Goal: Task Accomplishment & Management: Manage account settings

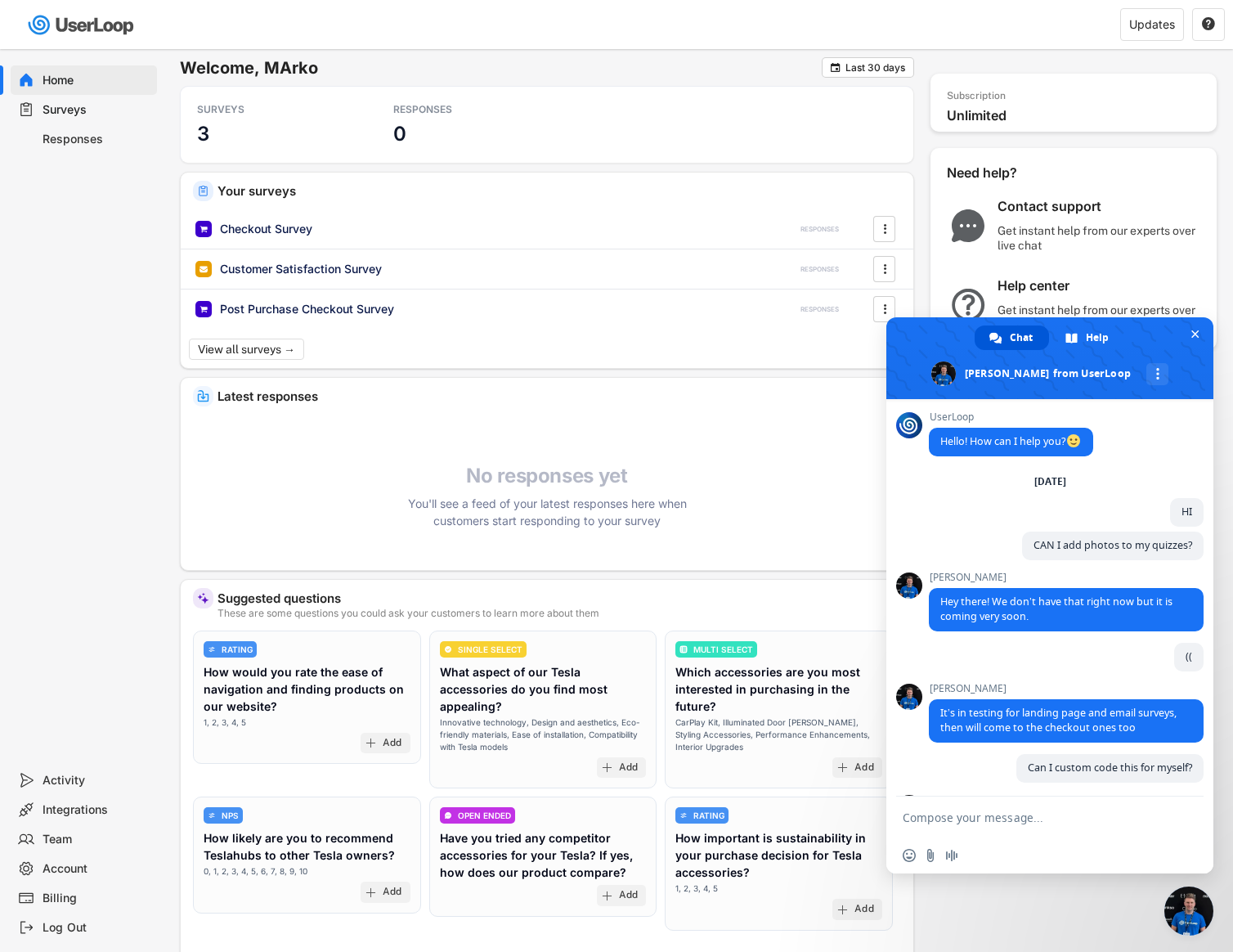
scroll to position [104, 0]
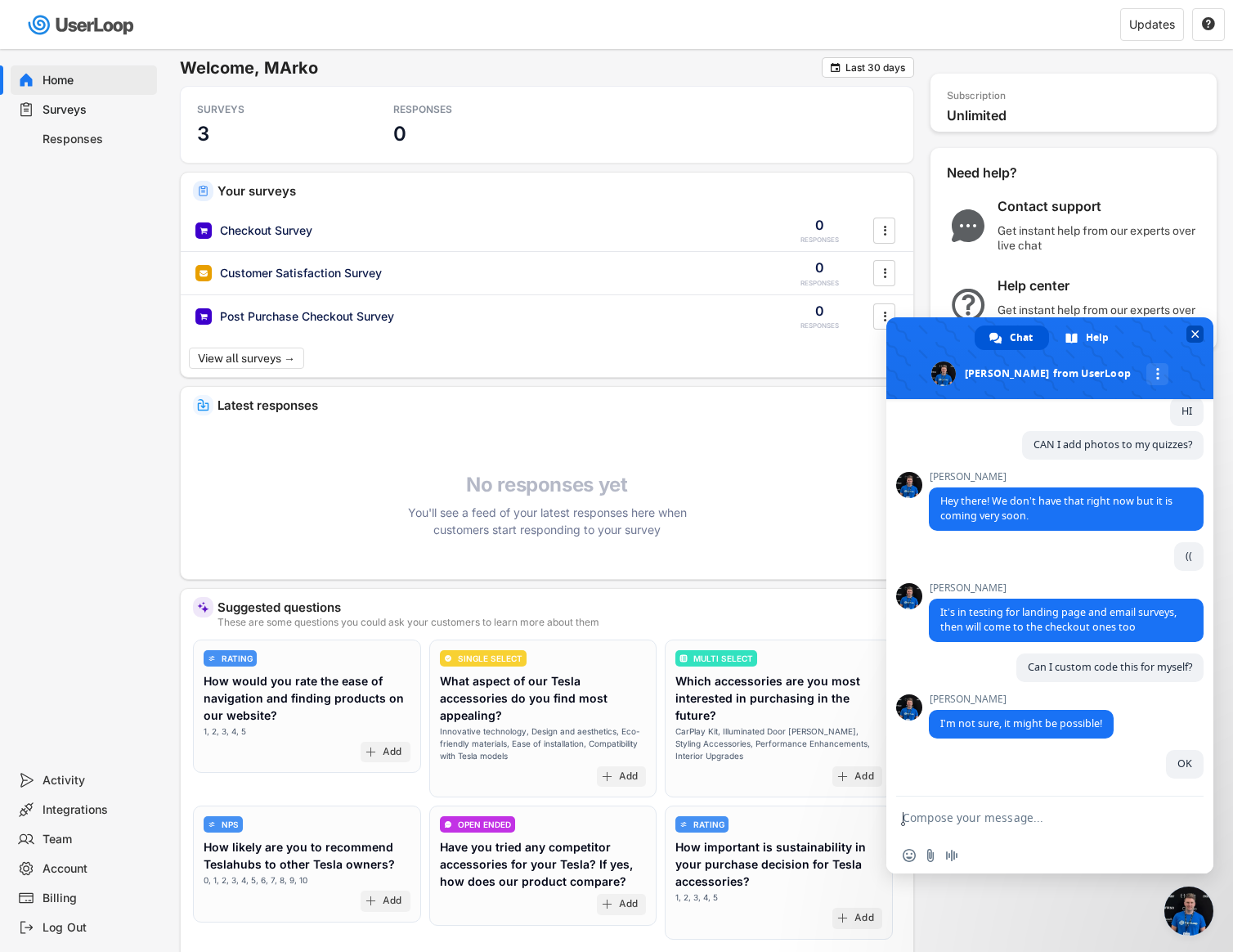
click at [1204, 337] on span at bounding box center [1049, 358] width 327 height 81
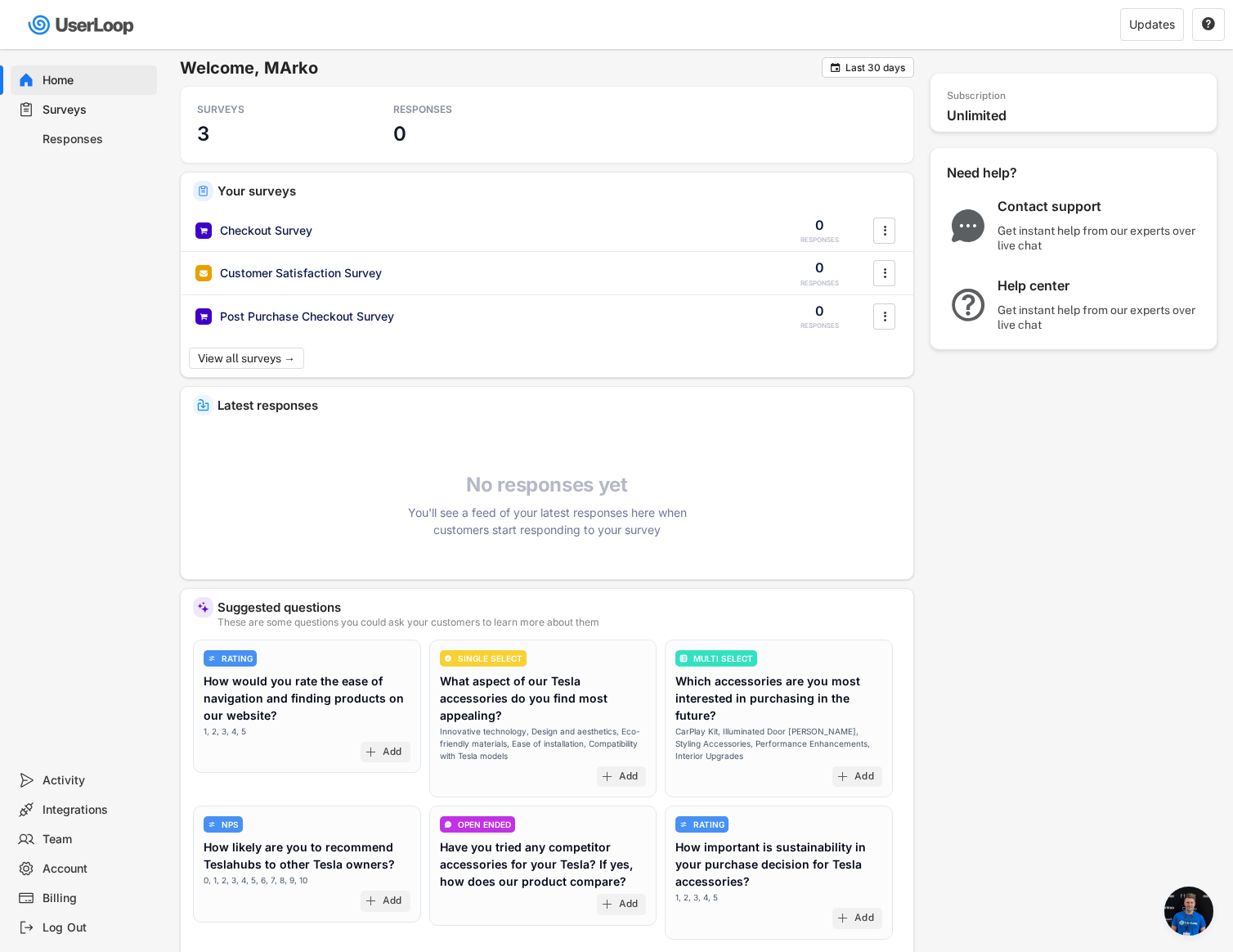
click at [79, 883] on div "Billing" at bounding box center [83, 897] width 146 height 29
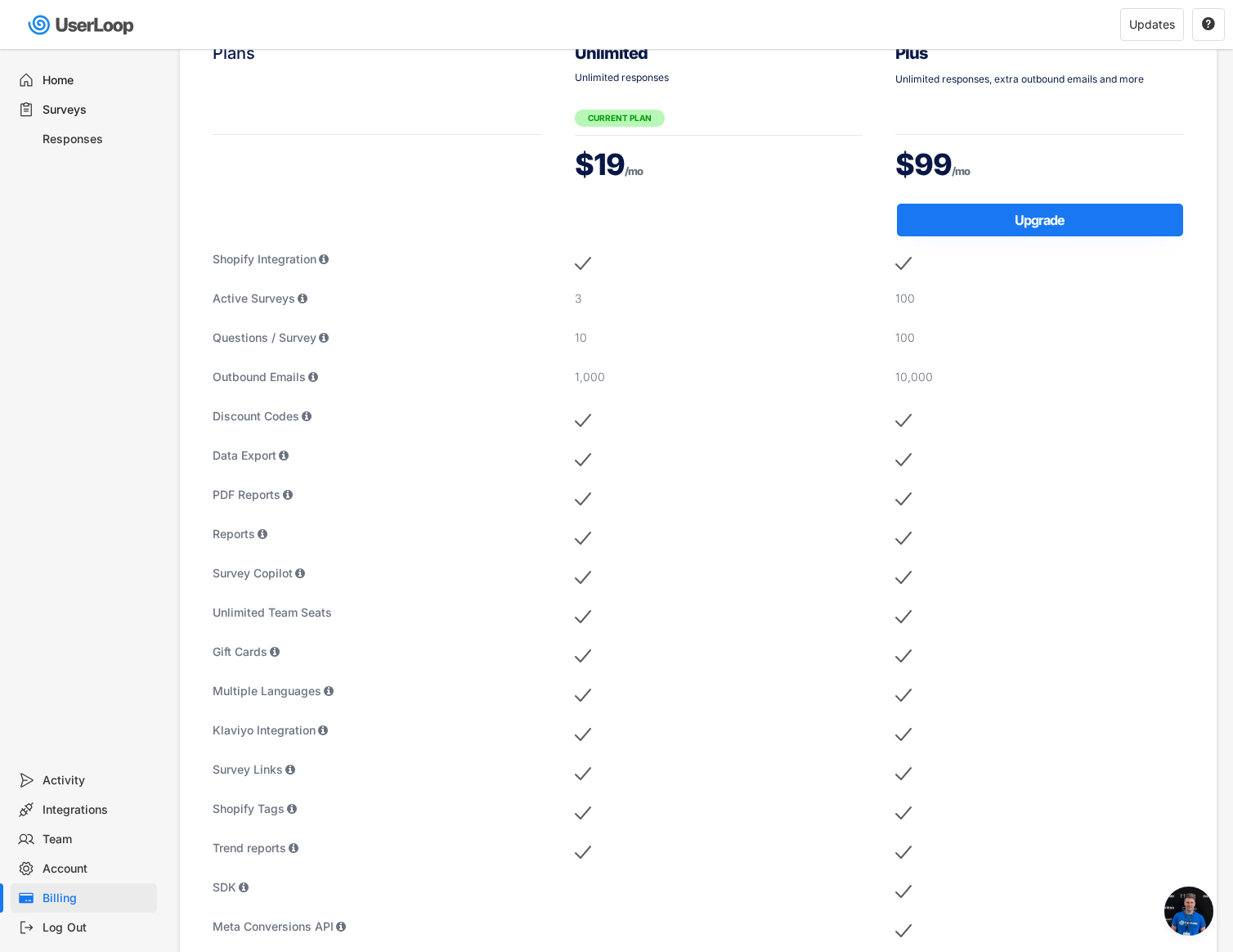
scroll to position [75, 0]
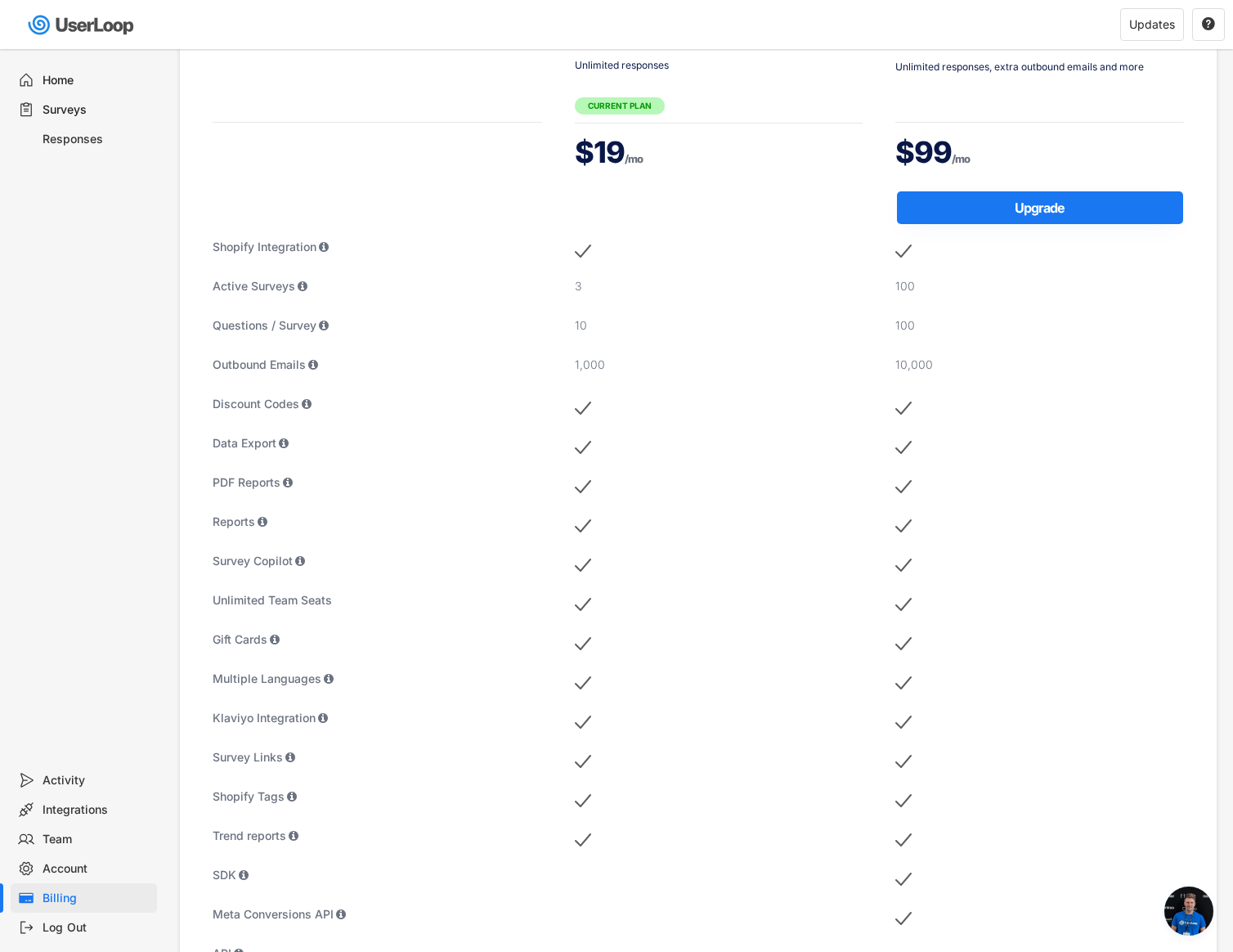
click at [69, 73] on div "Home" at bounding box center [97, 81] width 108 height 15
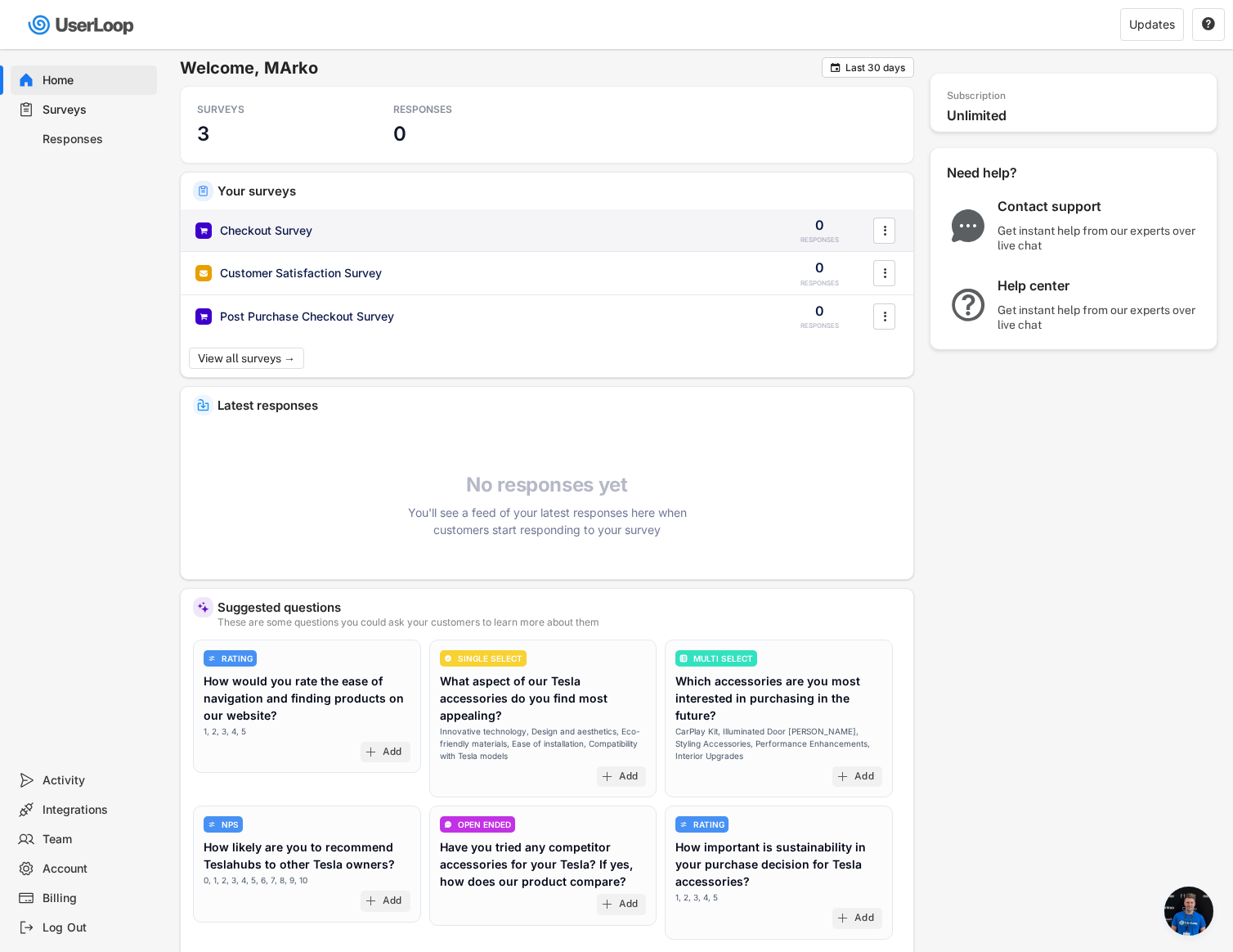
click at [263, 242] on div "Checkout Survey 0 RESPONSES " at bounding box center [546, 230] width 732 height 43
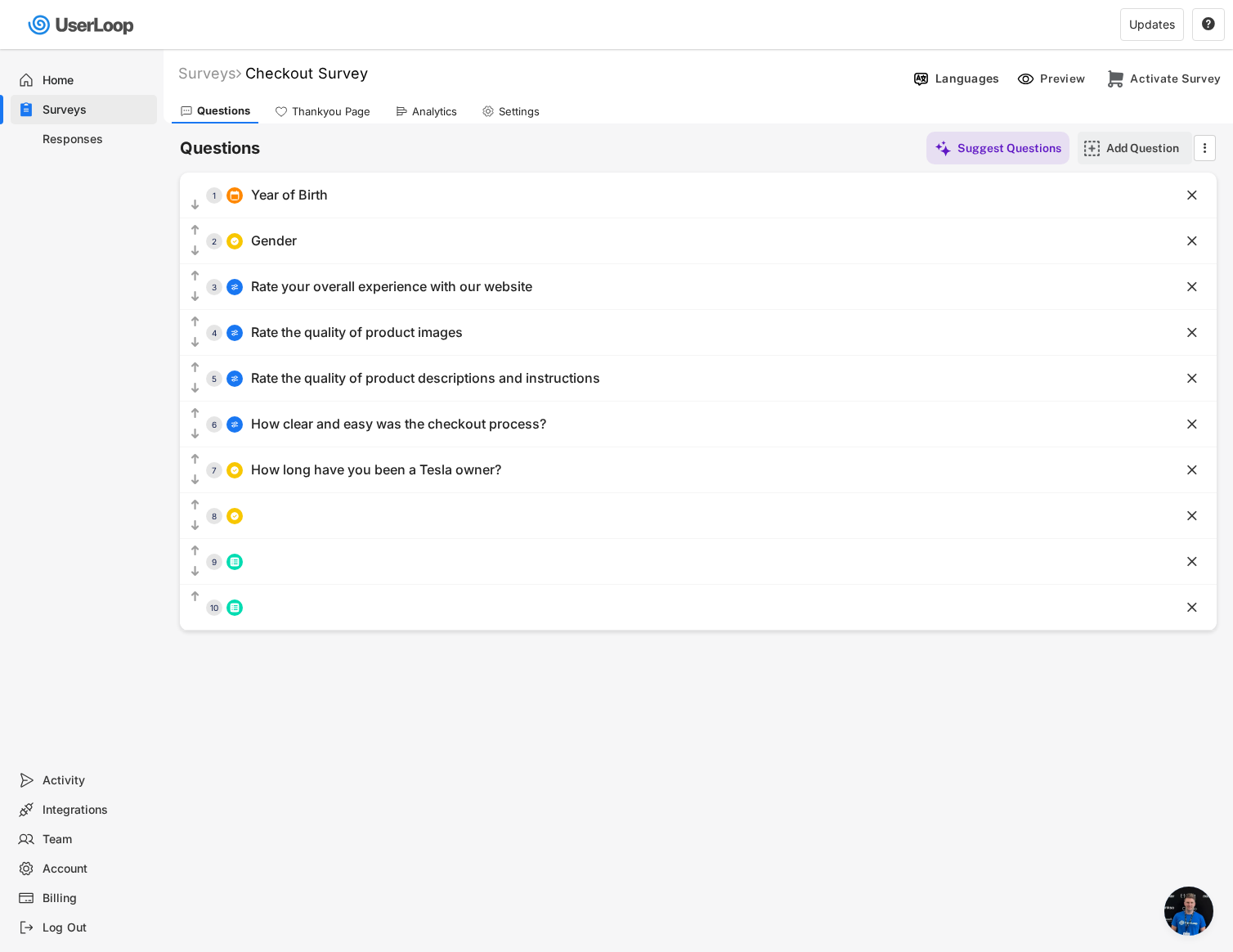
click at [1122, 154] on div "Add Question" at bounding box center [1147, 148] width 81 height 15
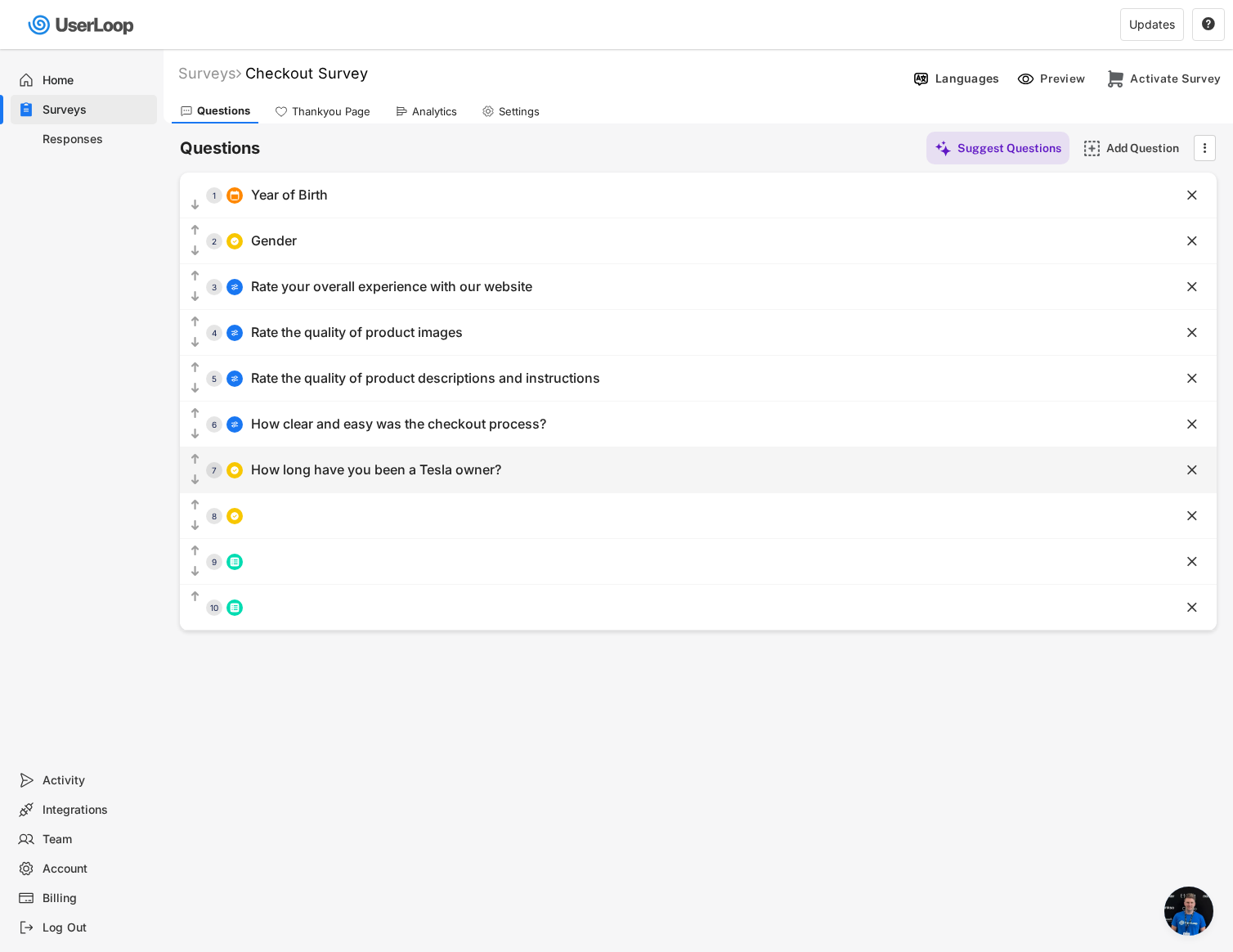
click at [319, 483] on div "  7 How long have you been a Tesla owner?" at bounding box center [657, 469] width 955 height 37
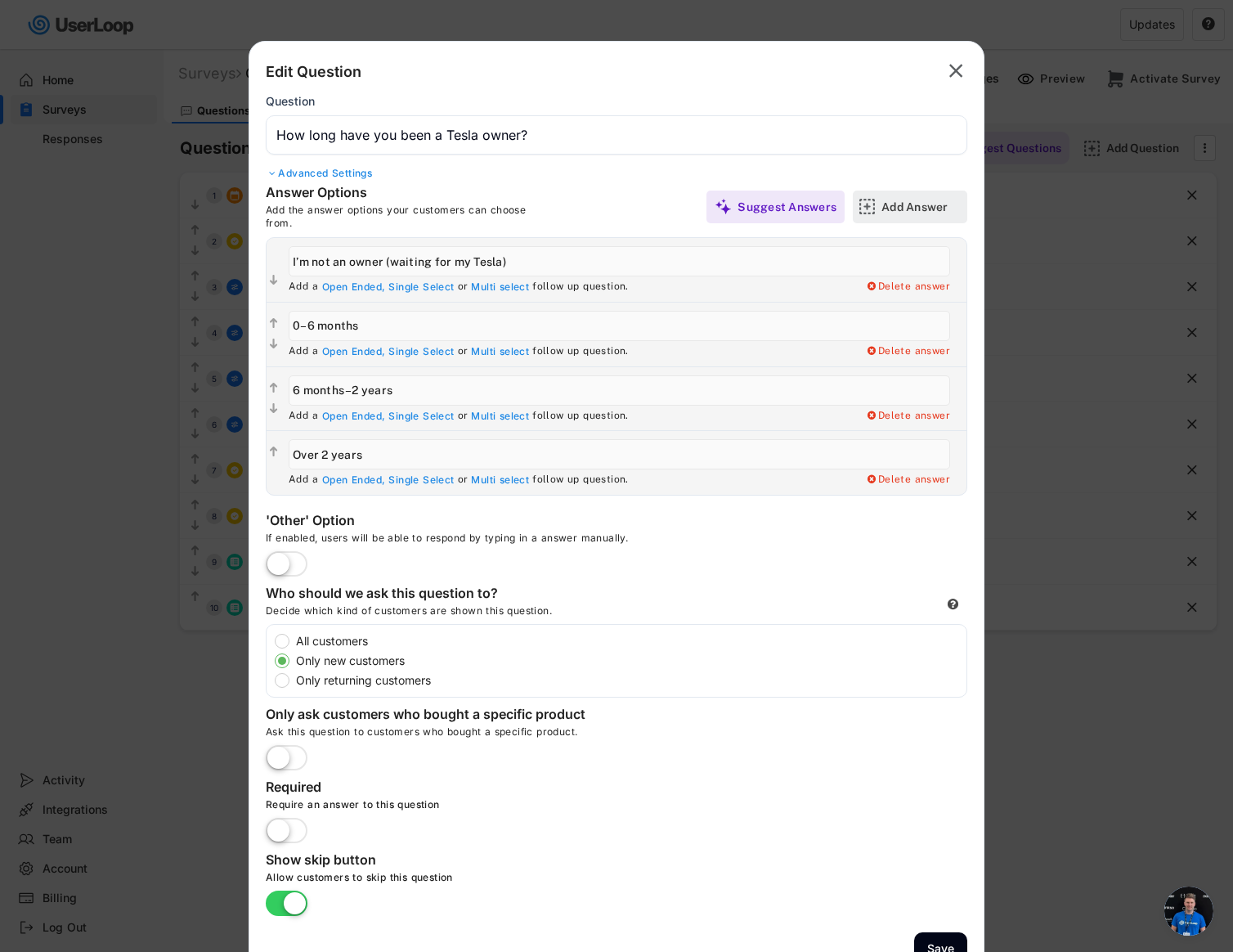
click at [894, 209] on div "Add Answer" at bounding box center [921, 207] width 81 height 15
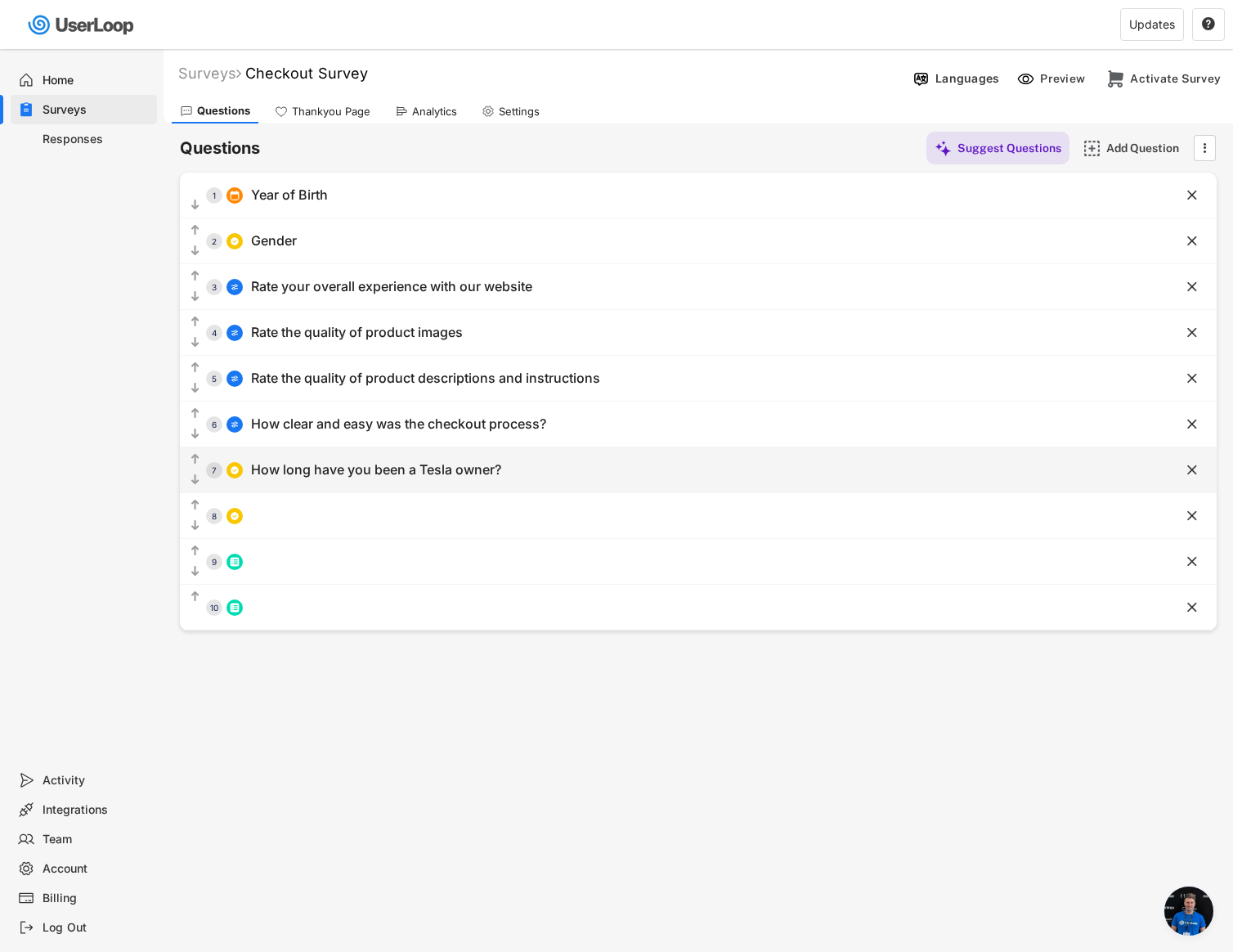
click at [334, 473] on div "How long have you been a Tesla owner?" at bounding box center [376, 470] width 250 height 17
type input "How long have you been a Tesla owner?"
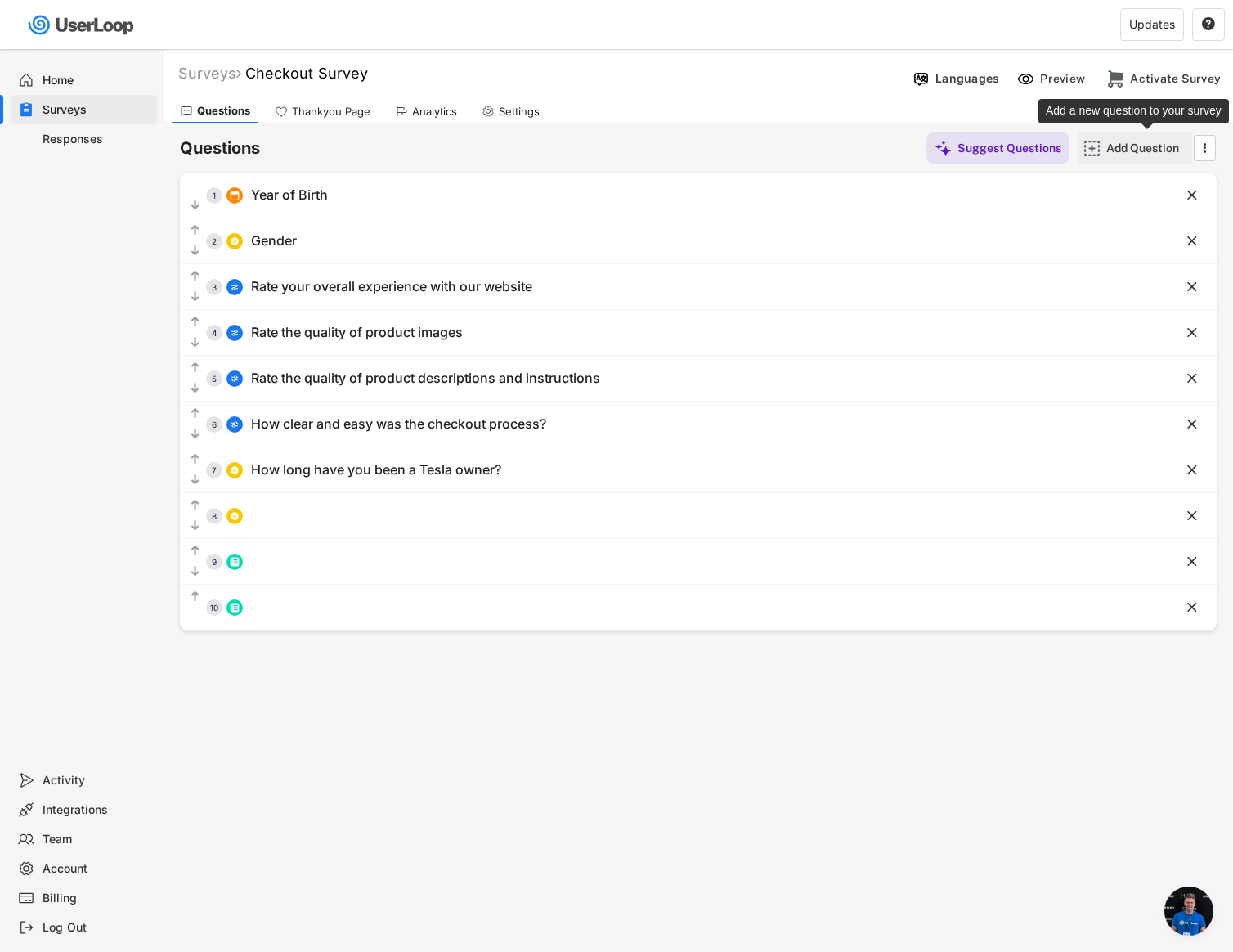
click at [1145, 142] on div "Add Question" at bounding box center [1147, 148] width 81 height 15
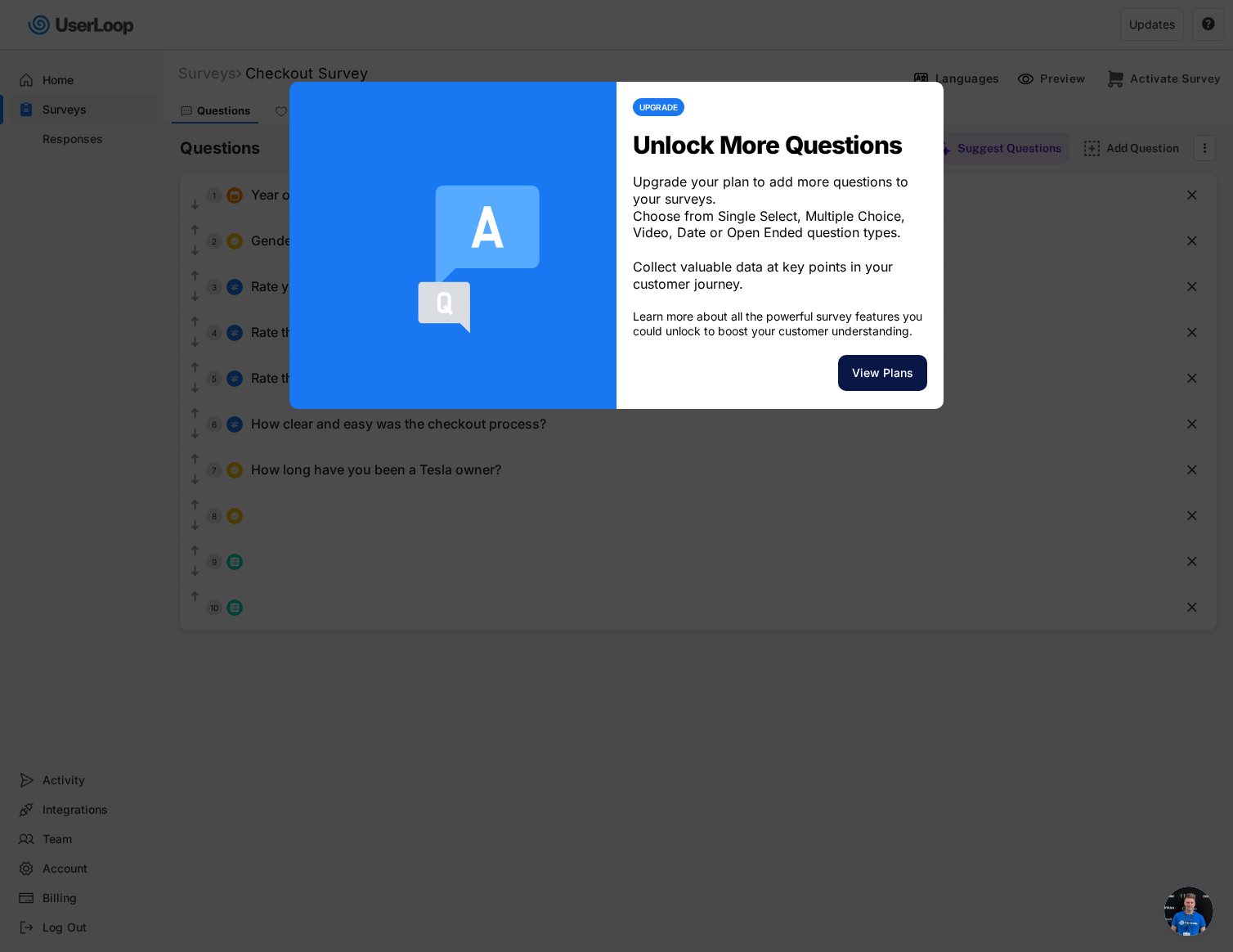
click at [867, 388] on button "View Plans" at bounding box center [883, 373] width 89 height 36
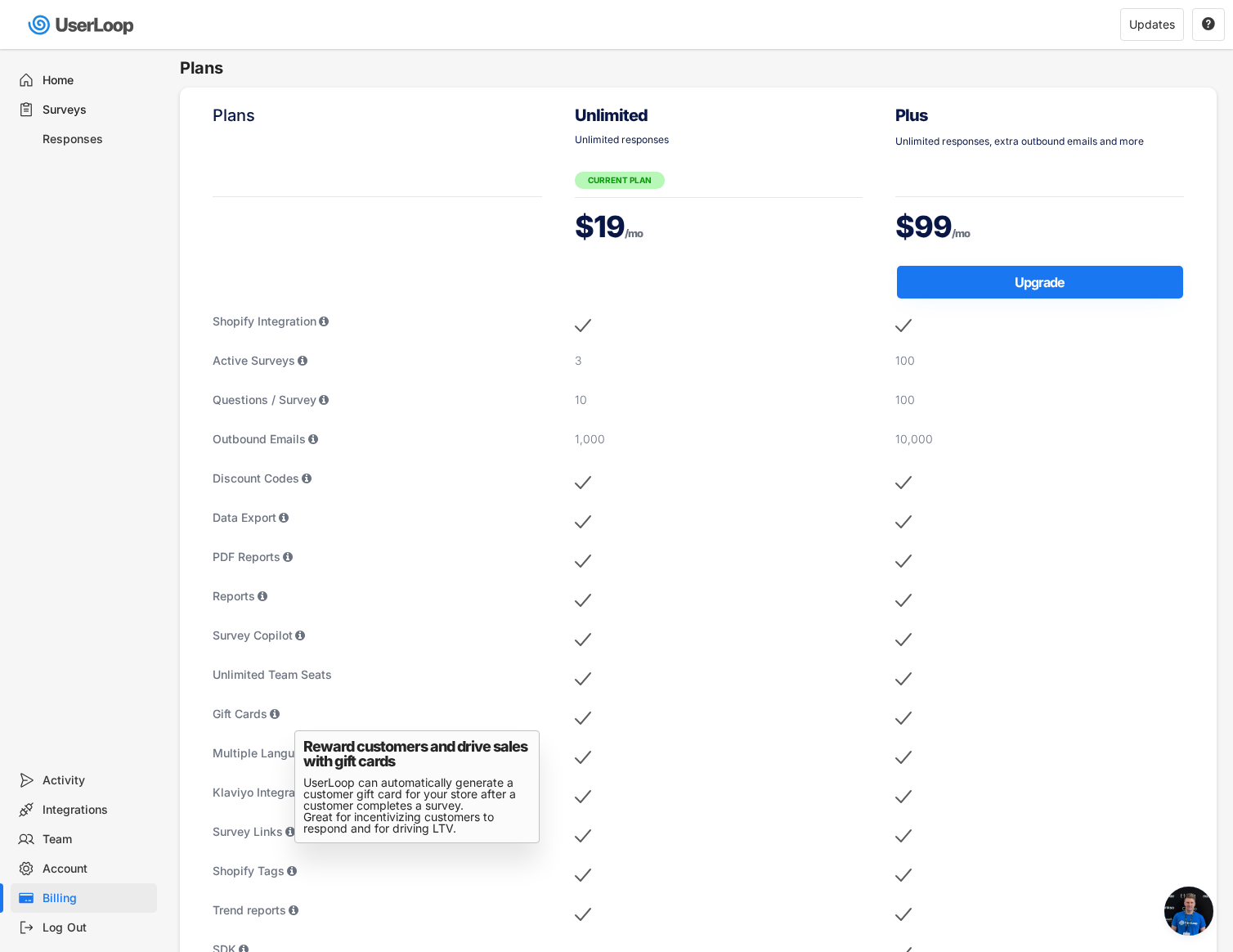
scroll to position [525, 0]
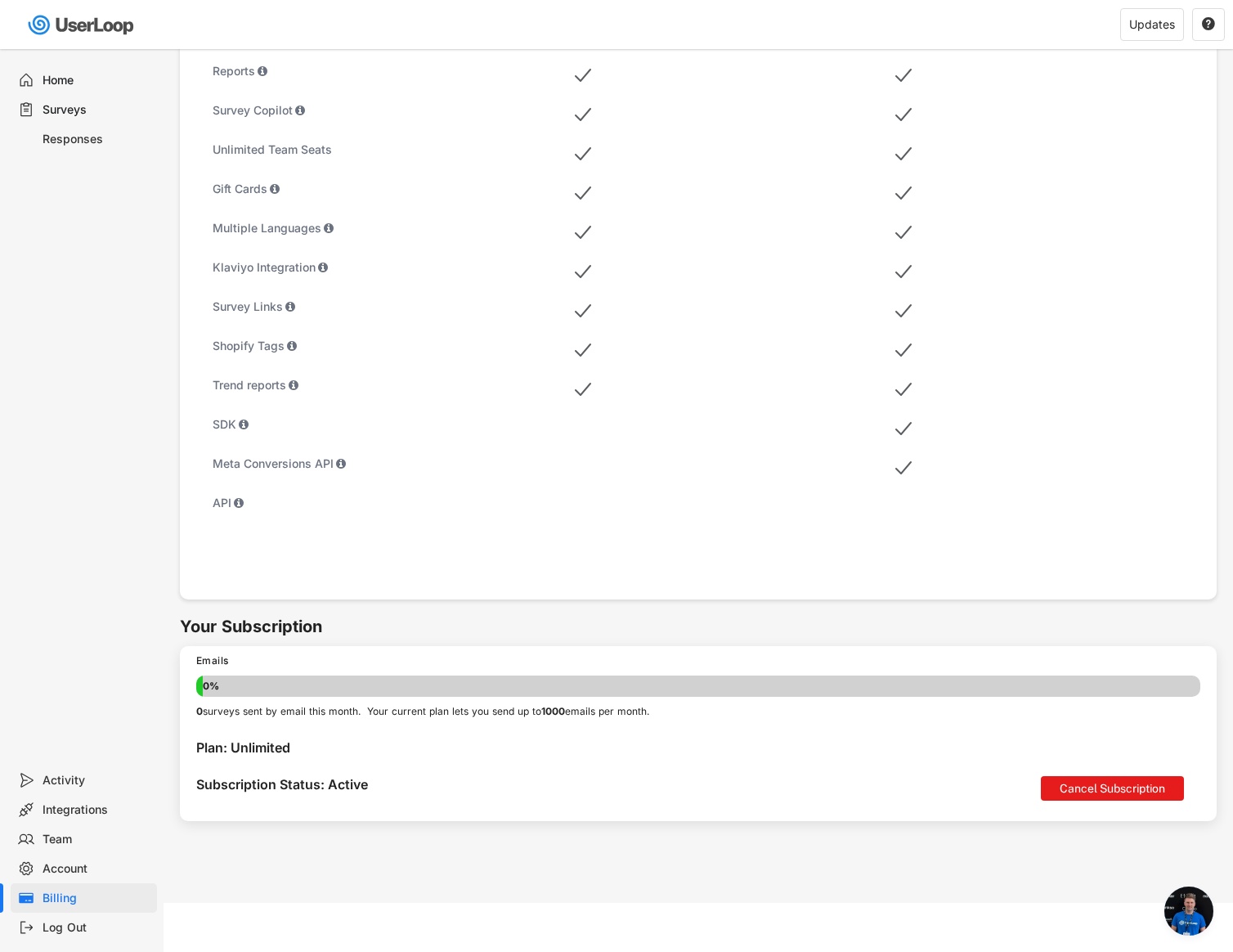
click at [1092, 778] on button "Cancel Subscription" at bounding box center [1112, 788] width 143 height 25
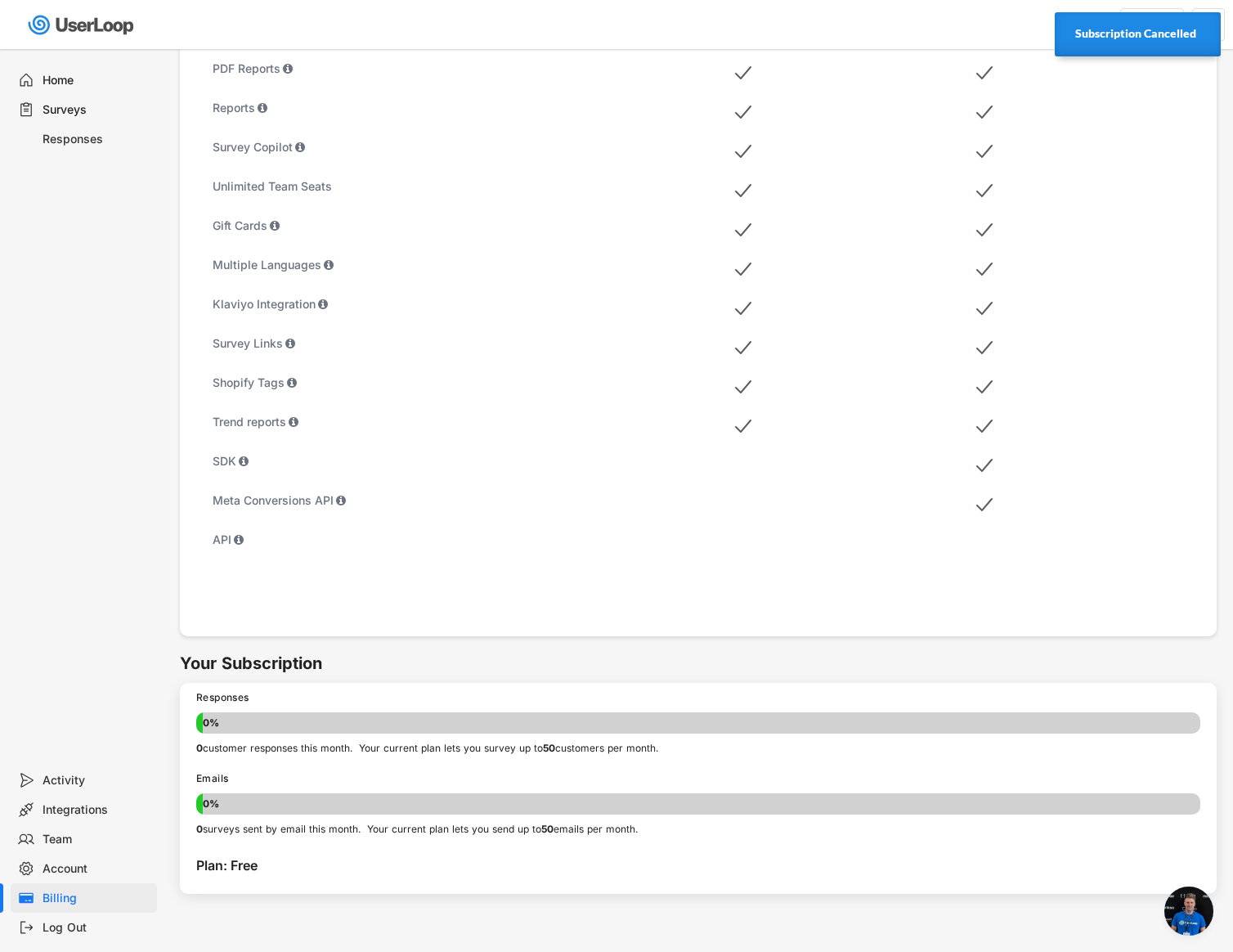
scroll to position [0, 0]
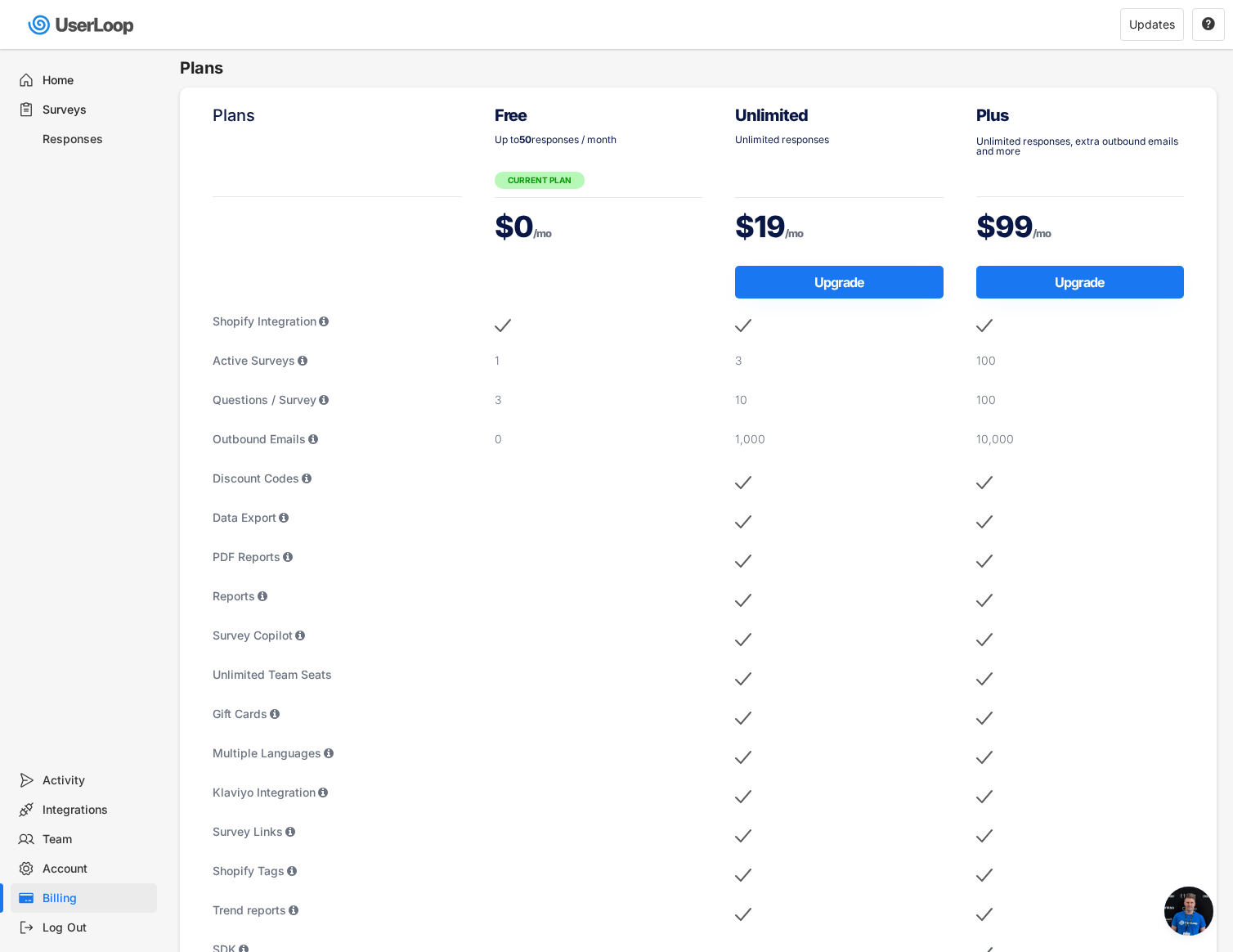
click at [91, 79] on div "Home" at bounding box center [97, 81] width 108 height 15
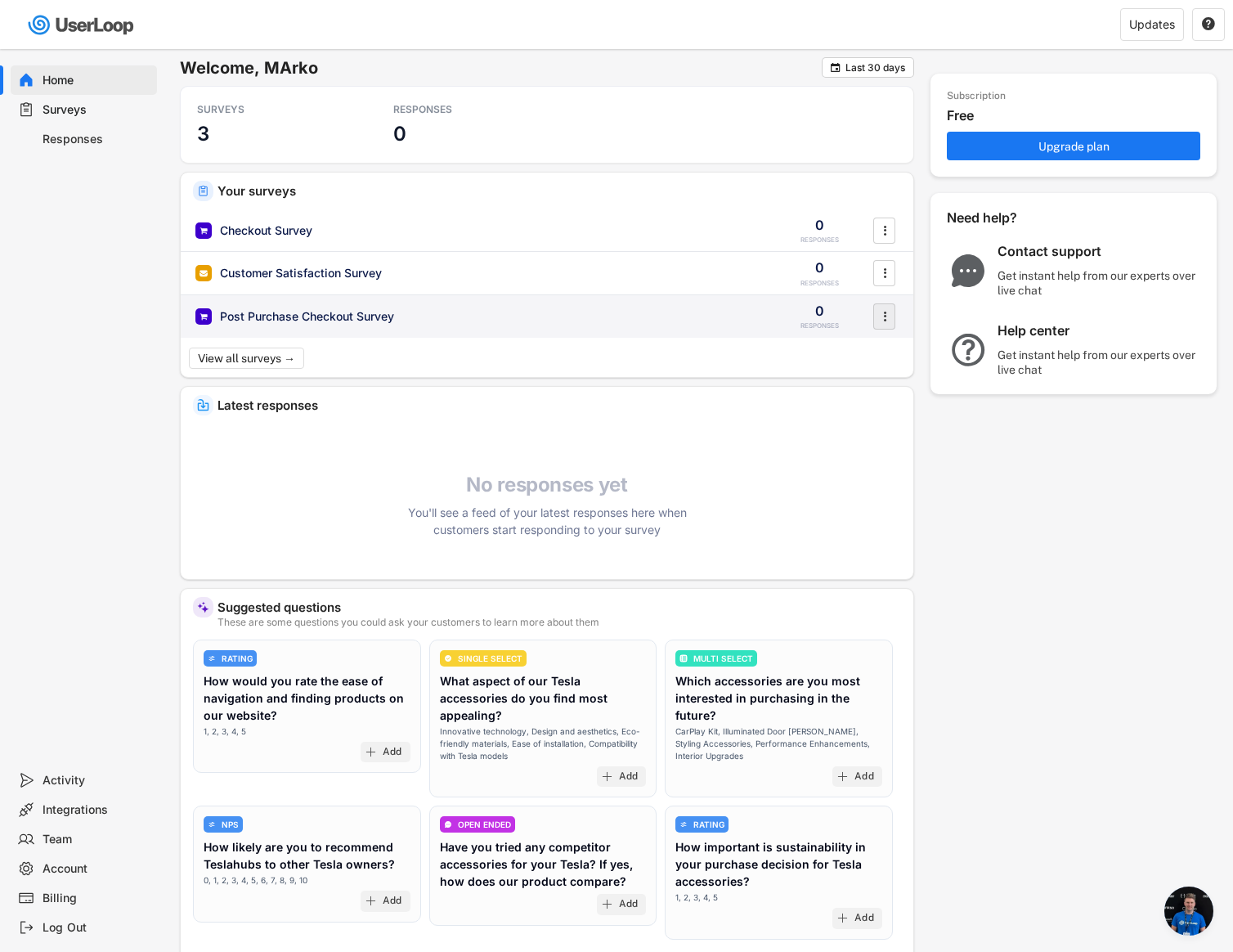
click at [877, 312] on icon "" at bounding box center [884, 316] width 16 height 25
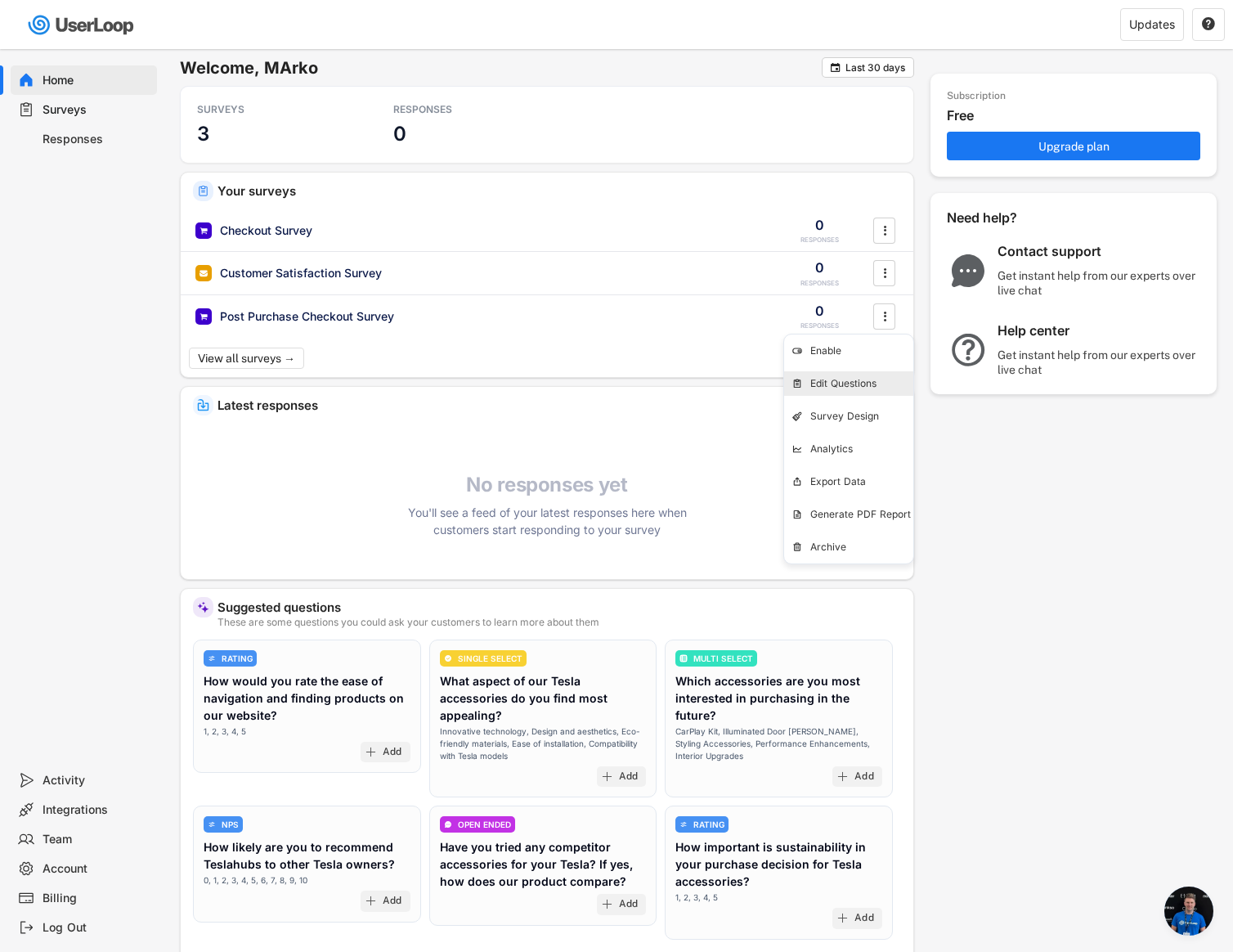
click at [835, 379] on div "Edit Questions" at bounding box center [861, 384] width 103 height 13
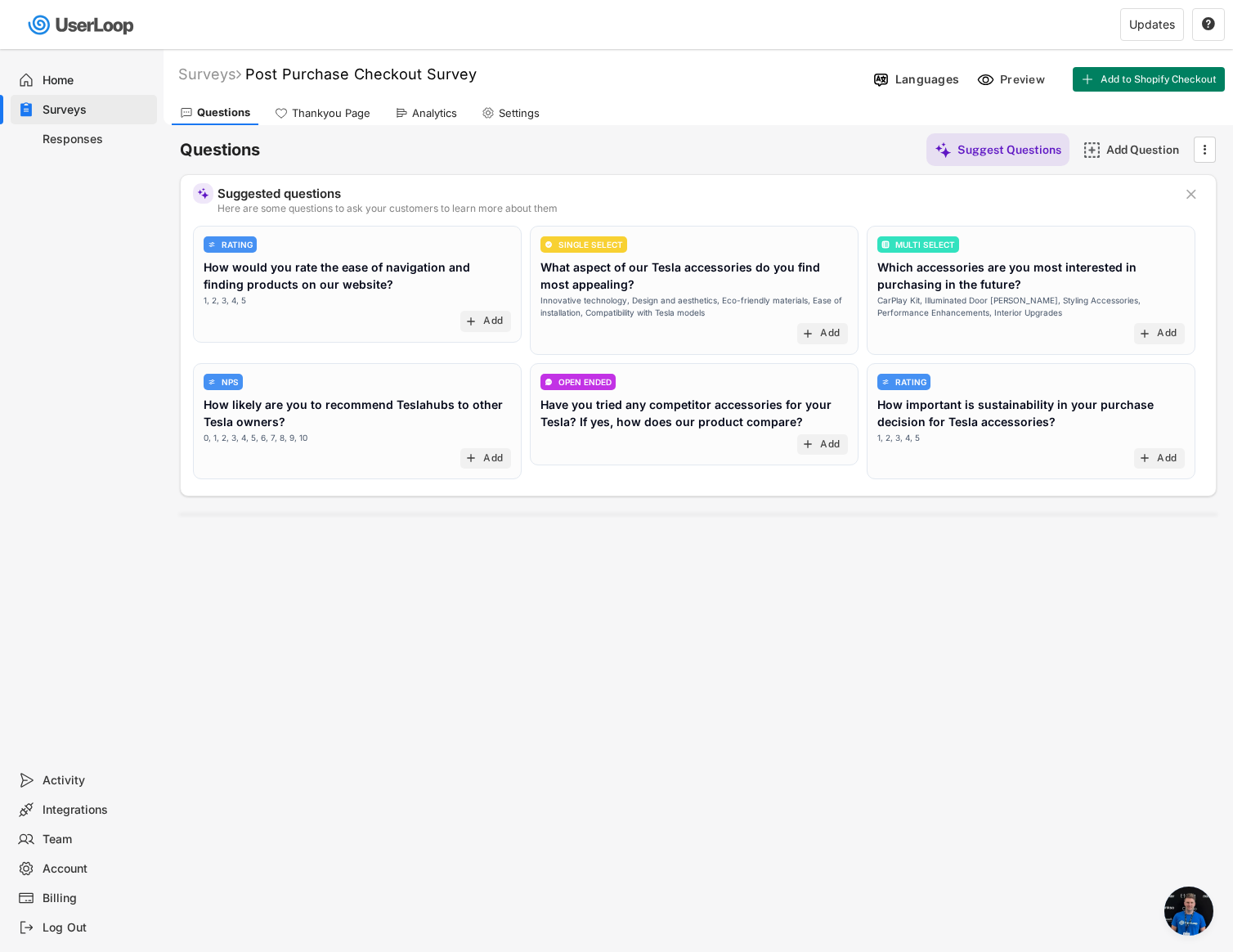
click at [337, 123] on div "Thankyou Page" at bounding box center [322, 113] width 112 height 25
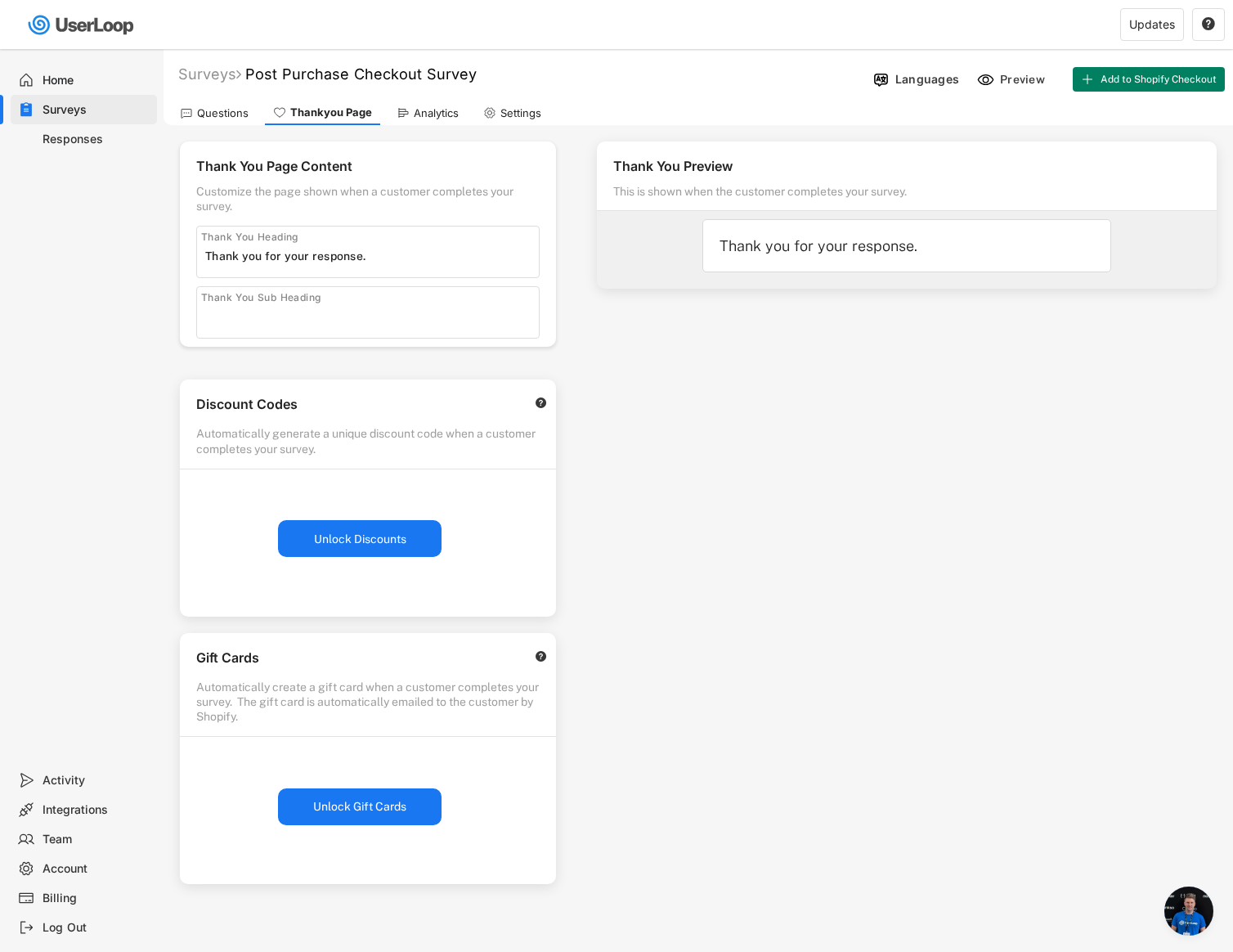
click at [421, 119] on div "Analytics" at bounding box center [427, 113] width 79 height 25
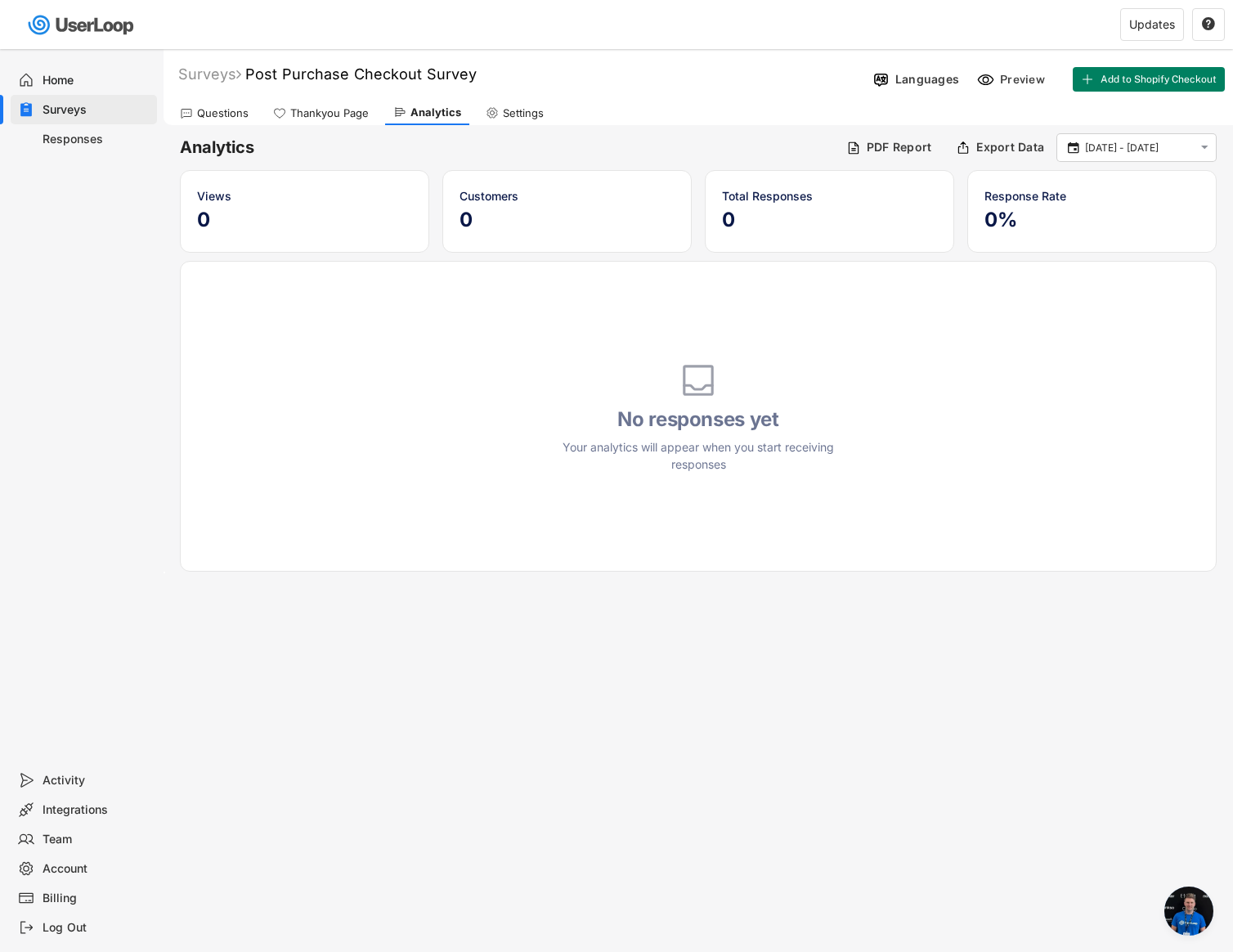
click at [489, 117] on icon at bounding box center [492, 113] width 13 height 13
select select ""weekly""
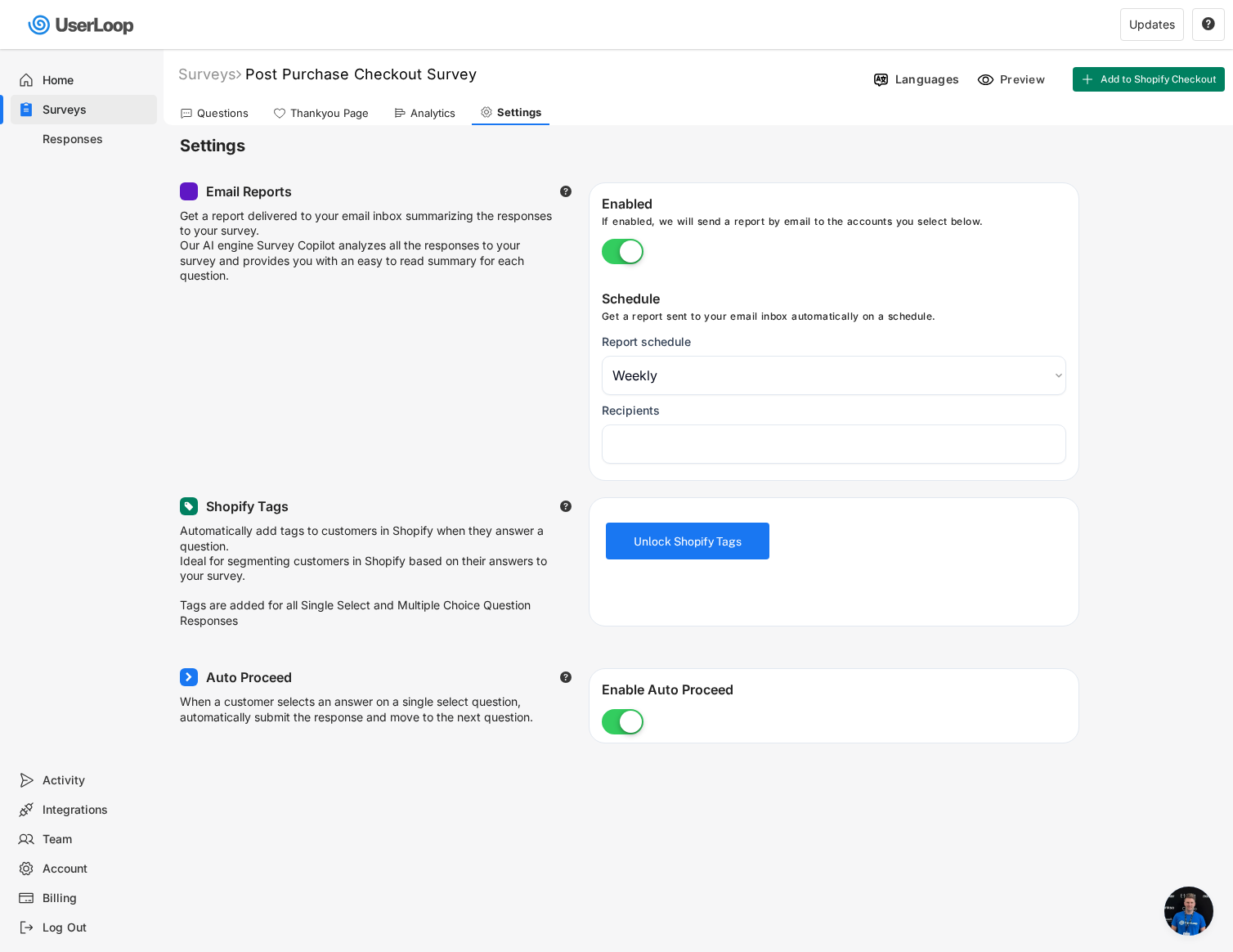
select select "1348695171700984260__LOOKUP__1755602281295x720520925543921300"
click at [236, 117] on div "Questions" at bounding box center [223, 113] width 51 height 14
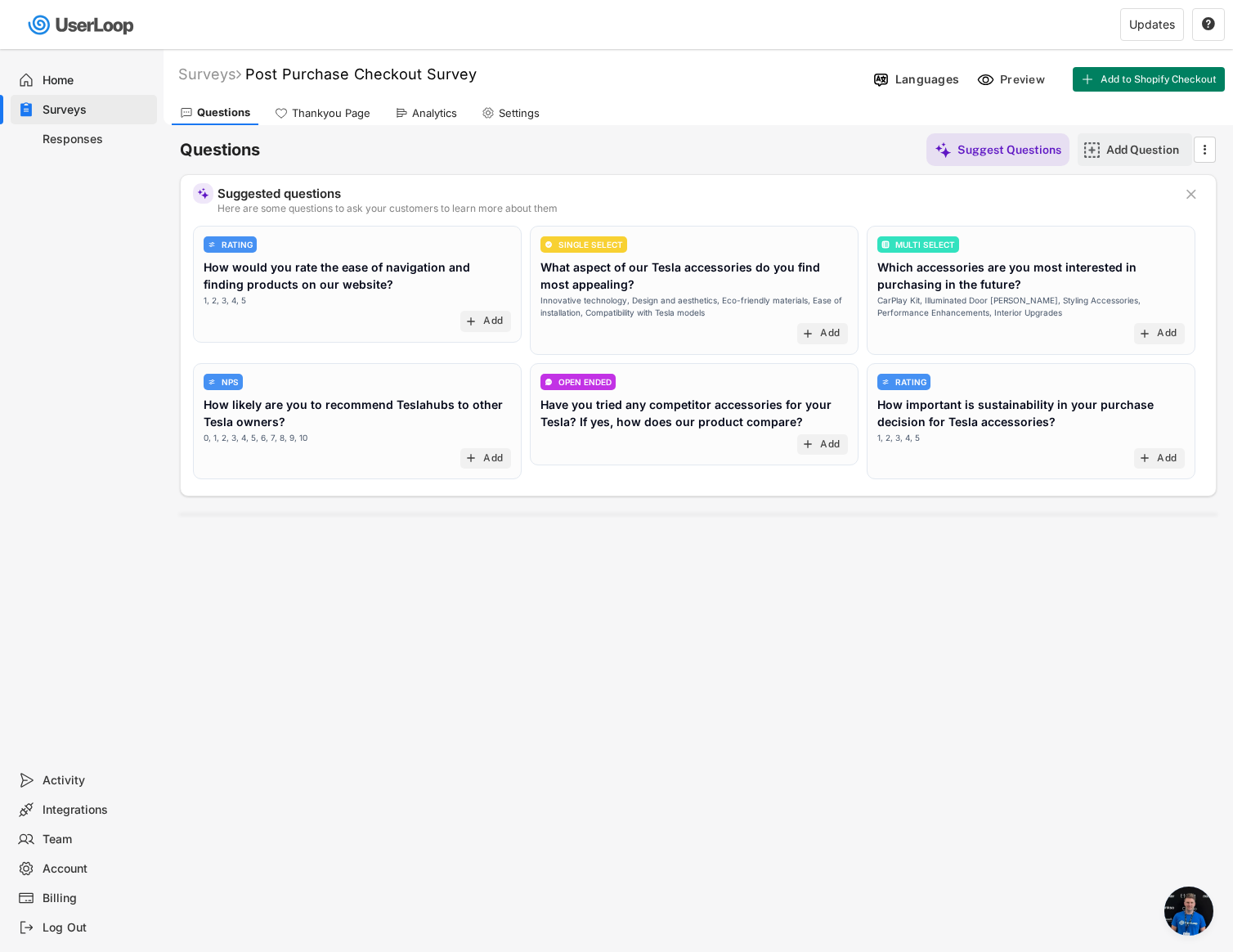
click at [1099, 159] on div "Add Question" at bounding box center [1135, 150] width 115 height 33
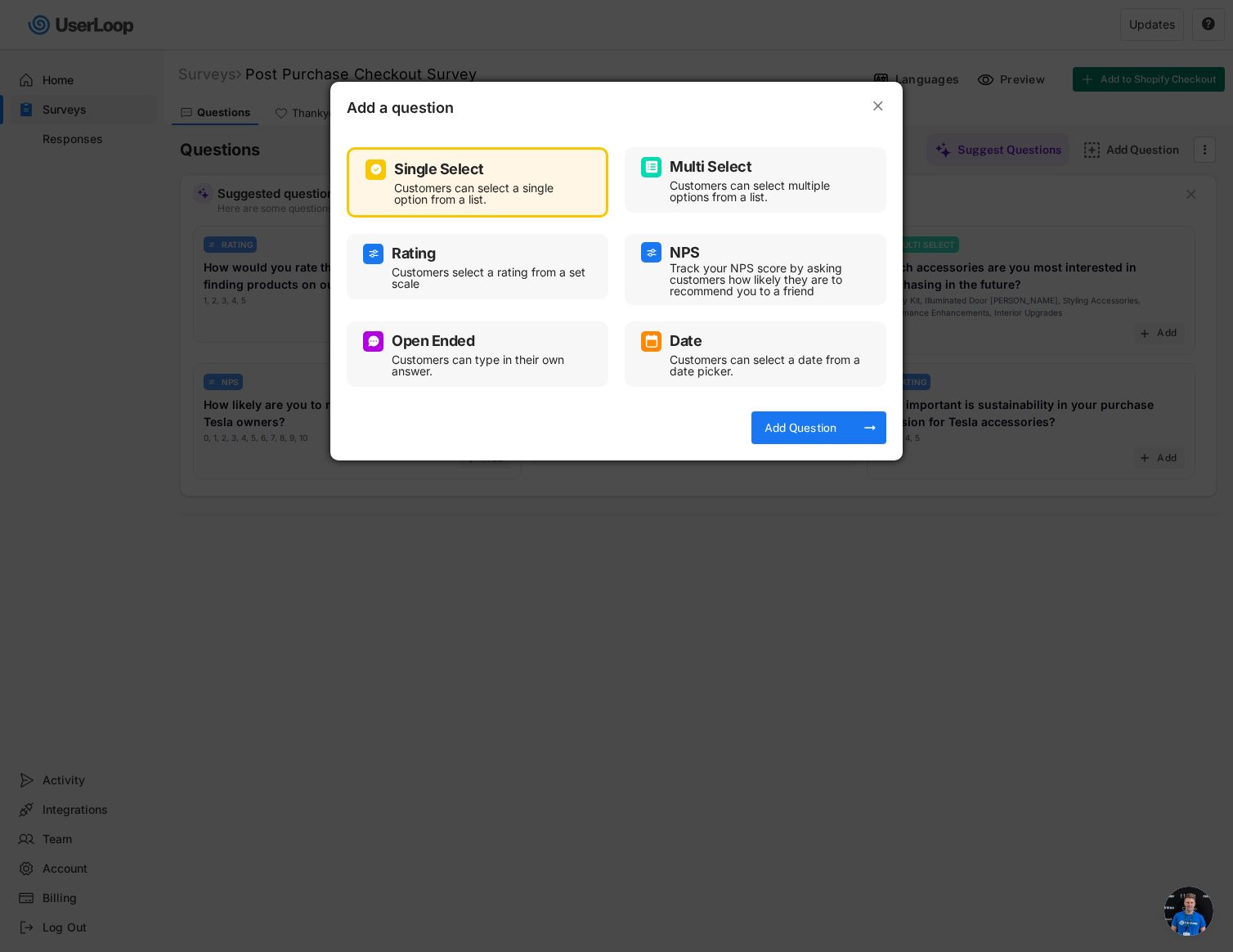
click at [735, 208] on div "Multi Select Customers can select multiple options from a list." at bounding box center [755, 179] width 261 height 65
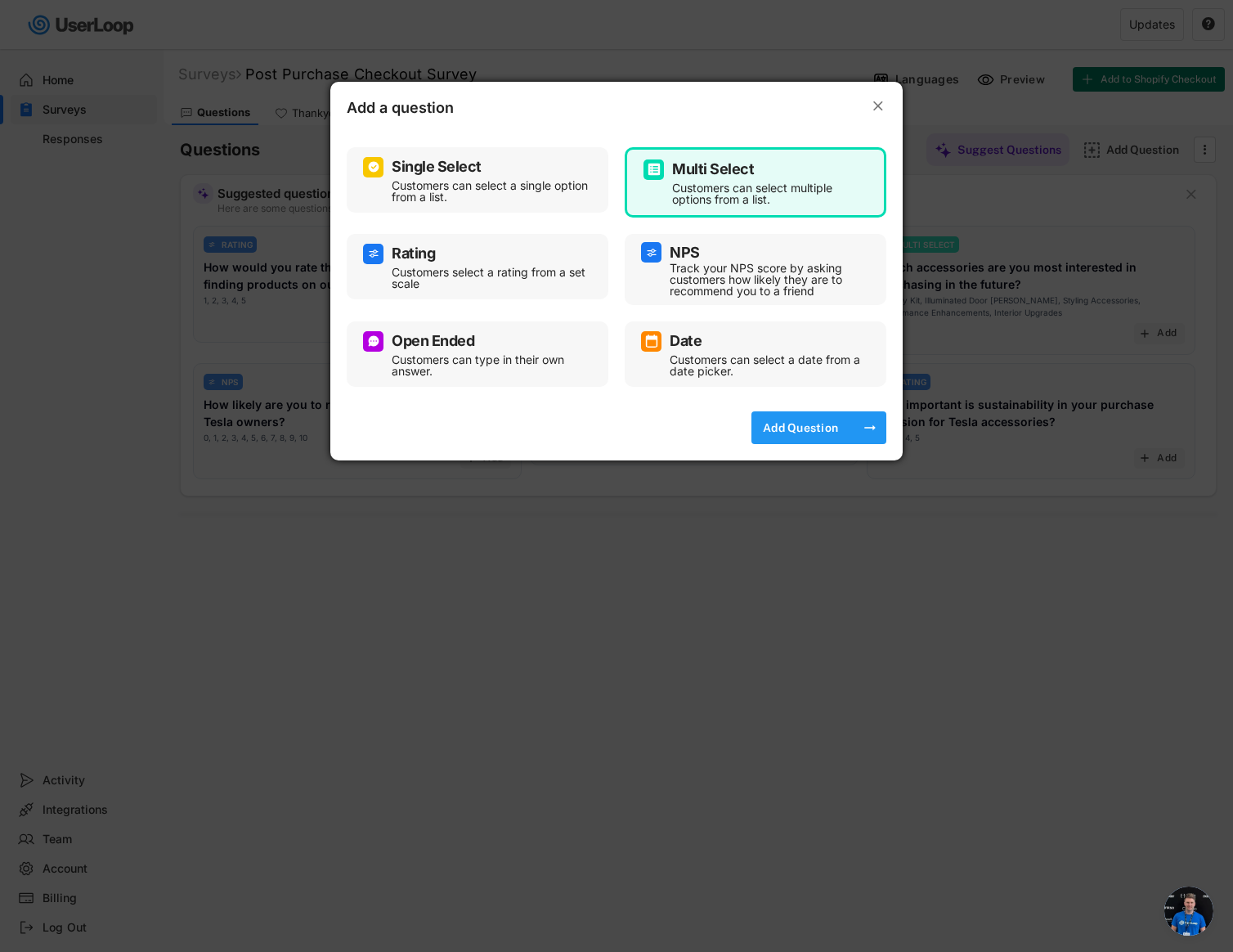
click at [809, 429] on div "Add Question" at bounding box center [800, 428] width 81 height 15
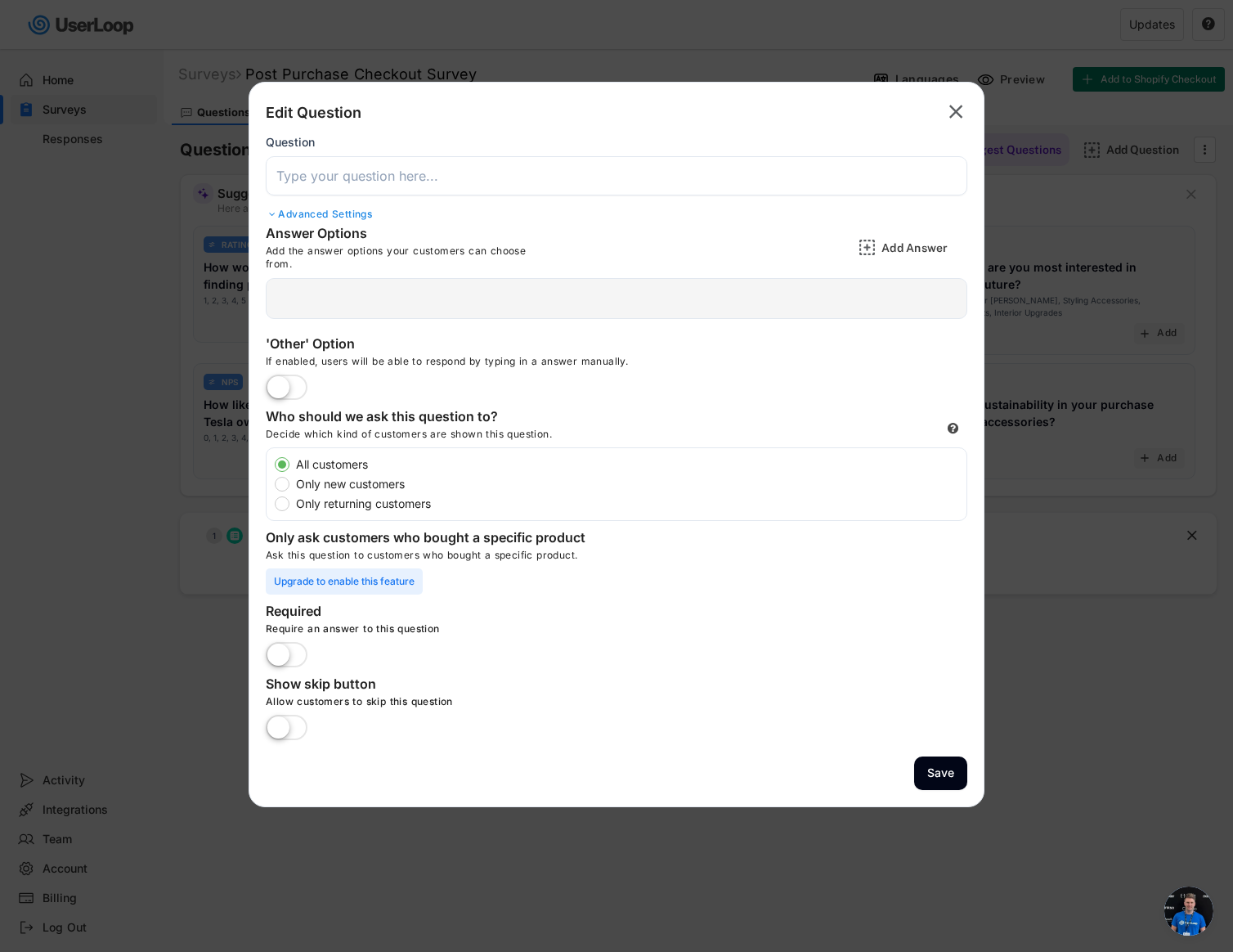
click at [355, 208] on div "Advanced Settings" at bounding box center [616, 214] width 702 height 13
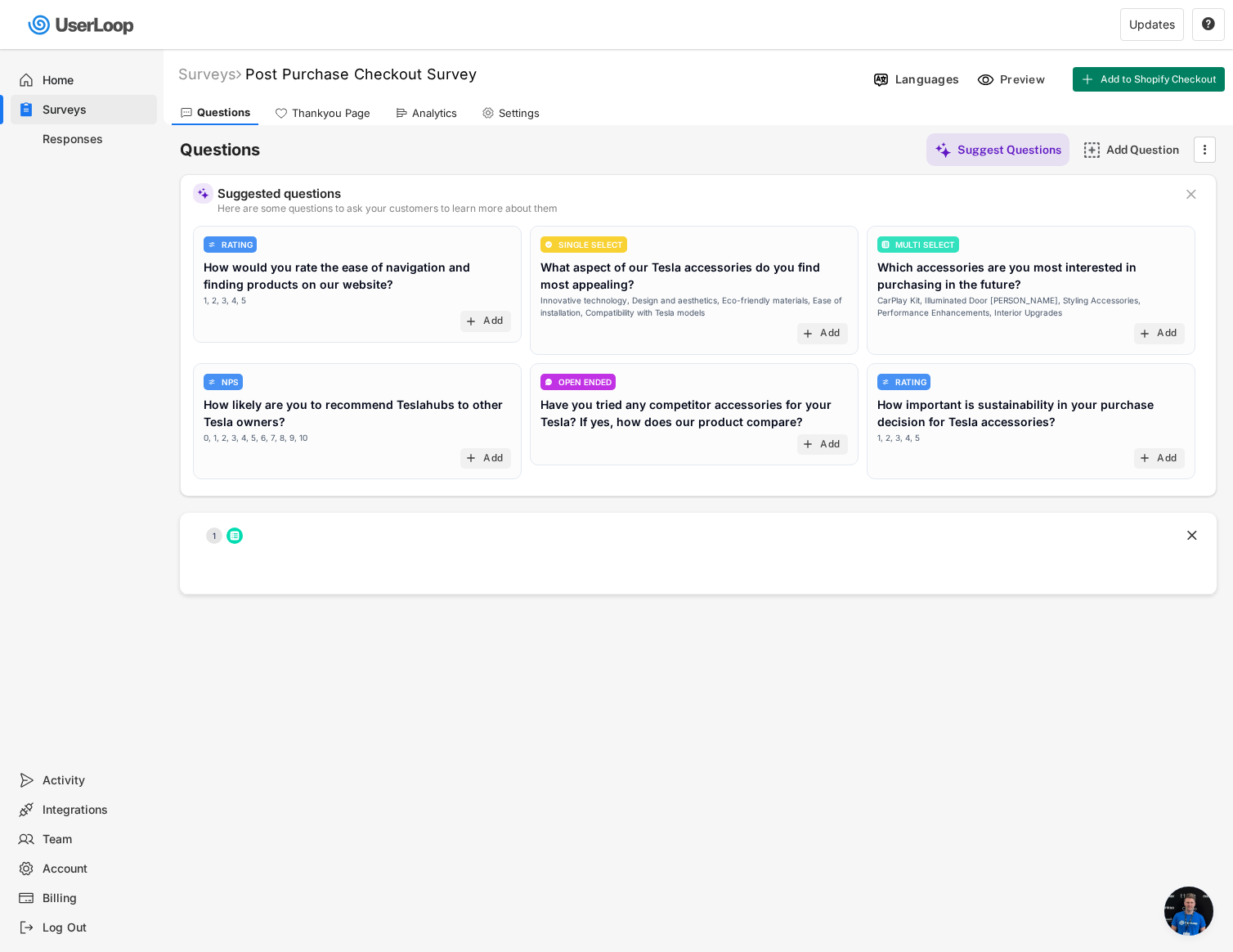
click at [78, 27] on img at bounding box center [82, 25] width 116 height 33
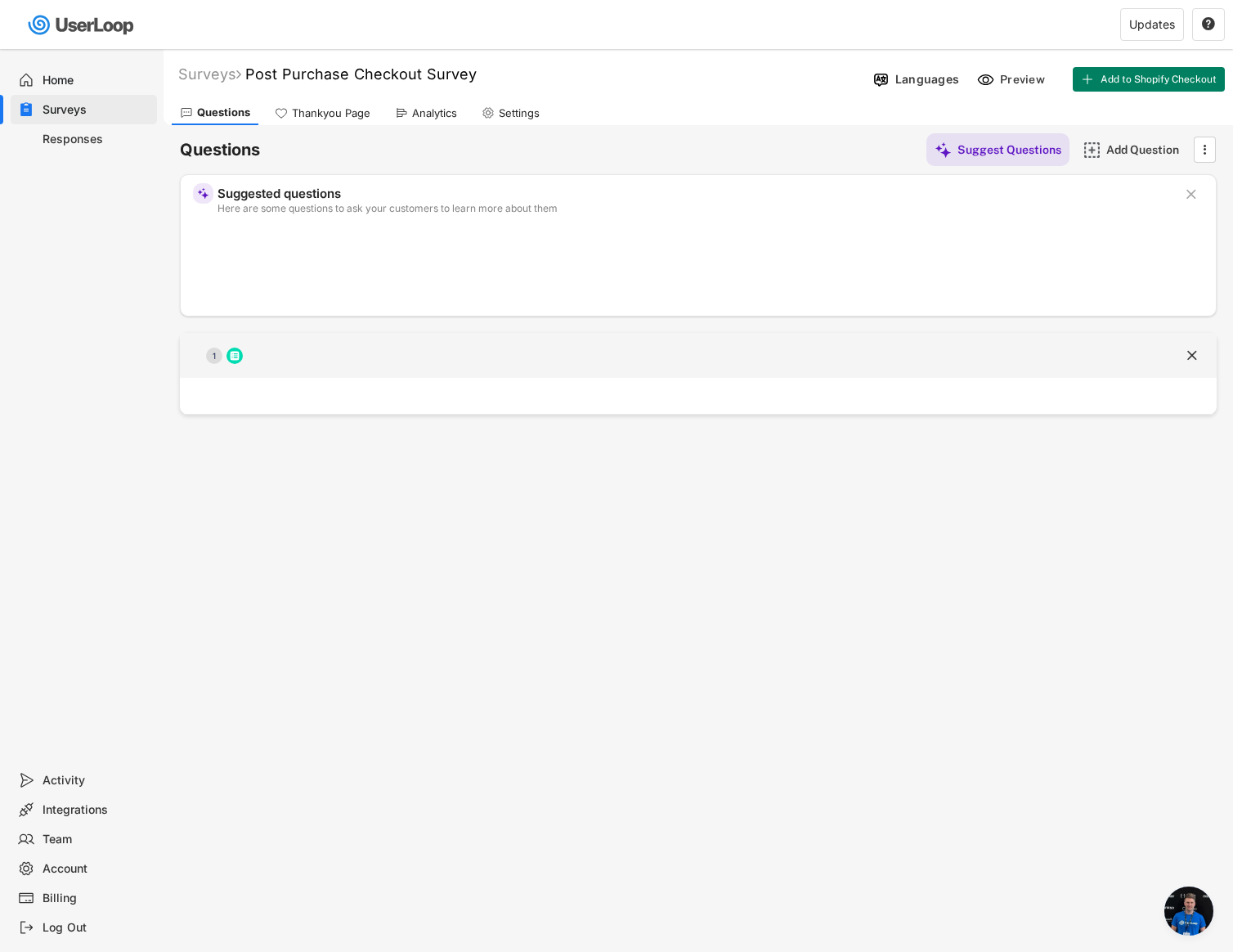
scroll to position [104, 0]
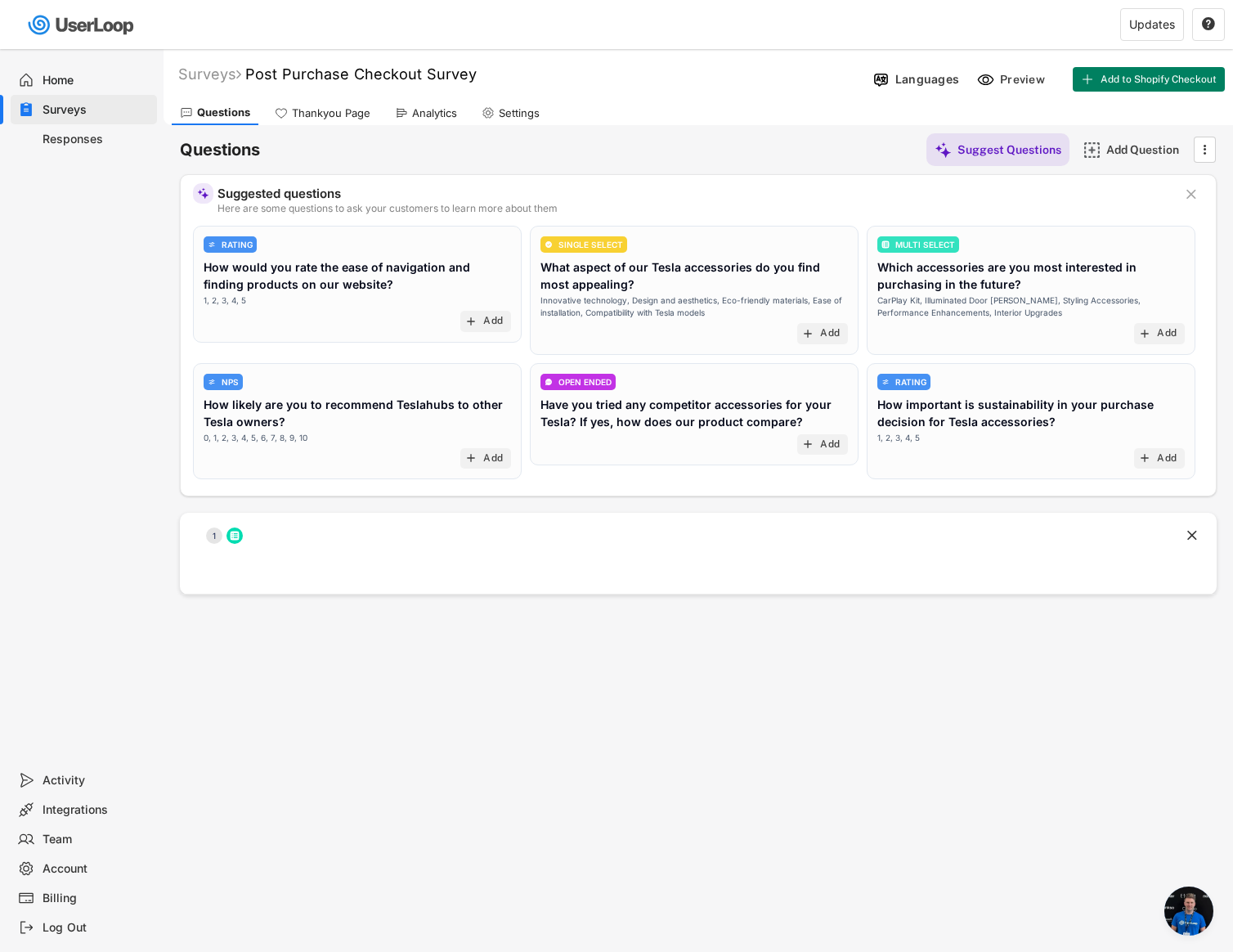
click at [69, 890] on div "Billing" at bounding box center [97, 898] width 108 height 15
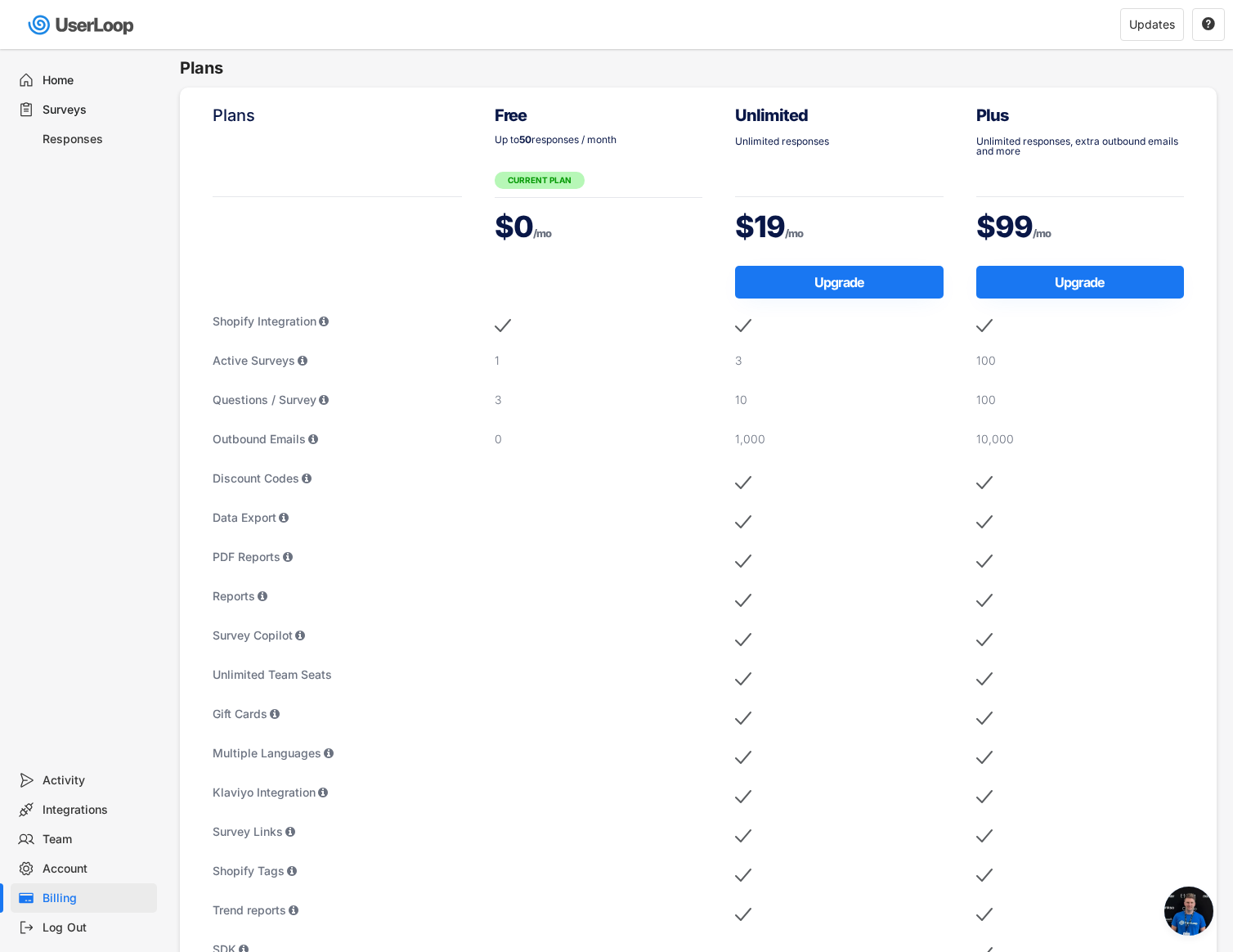
click at [49, 903] on div "Billing" at bounding box center [97, 898] width 108 height 15
click at [48, 903] on div "Billing" at bounding box center [97, 898] width 108 height 15
